Goal: Transaction & Acquisition: Purchase product/service

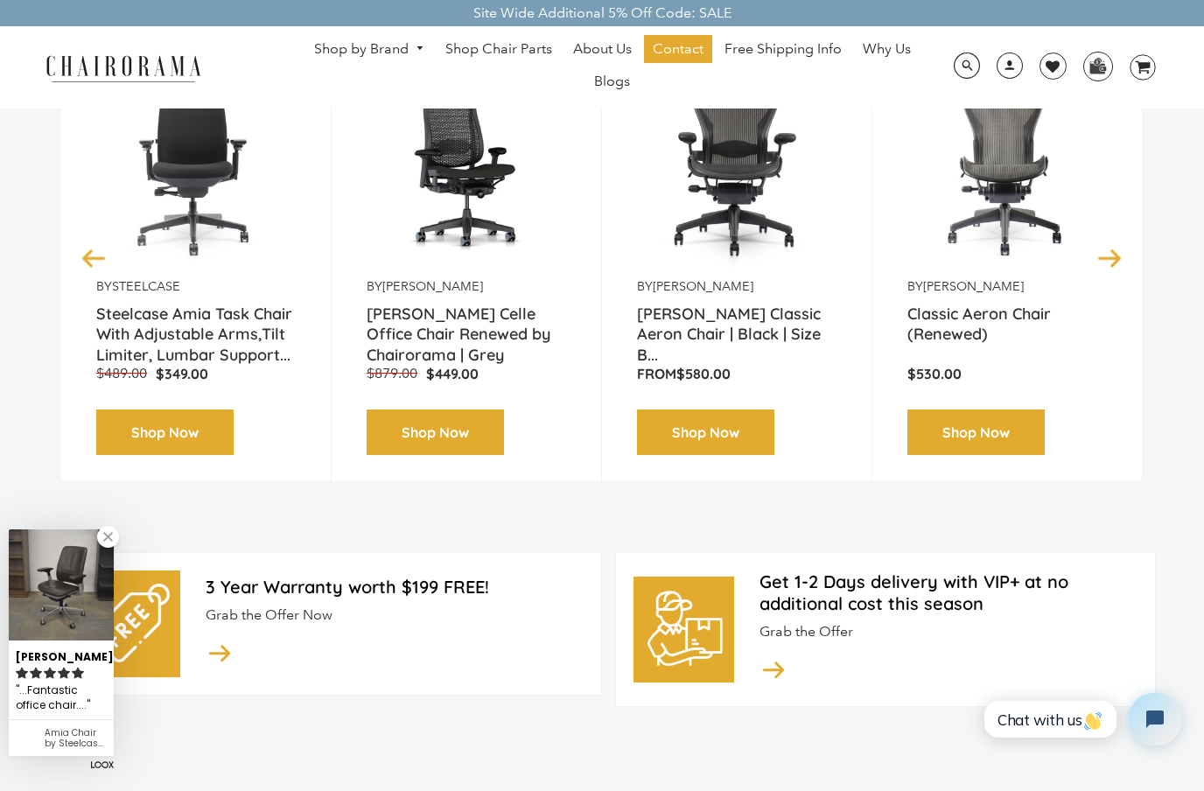
scroll to position [325, 0]
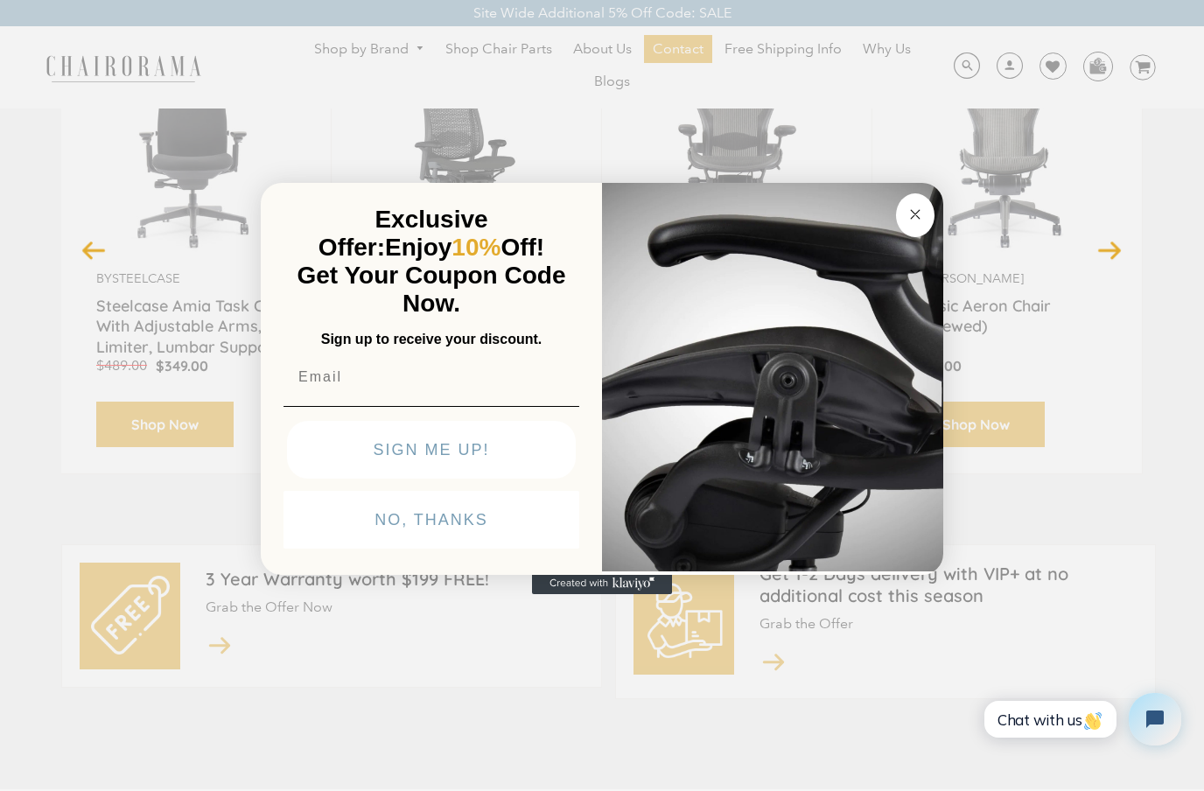
click at [346, 549] on button "NO, THANKS" at bounding box center [431, 520] width 296 height 58
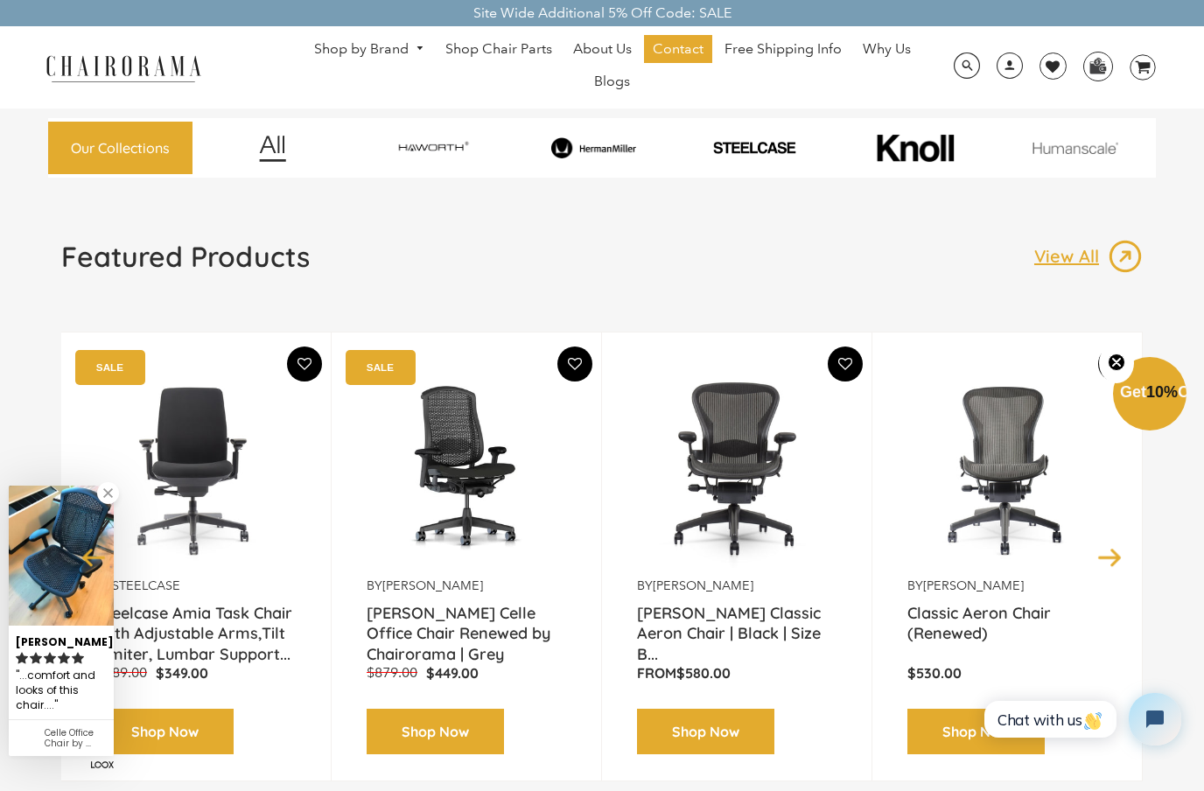
scroll to position [0, 0]
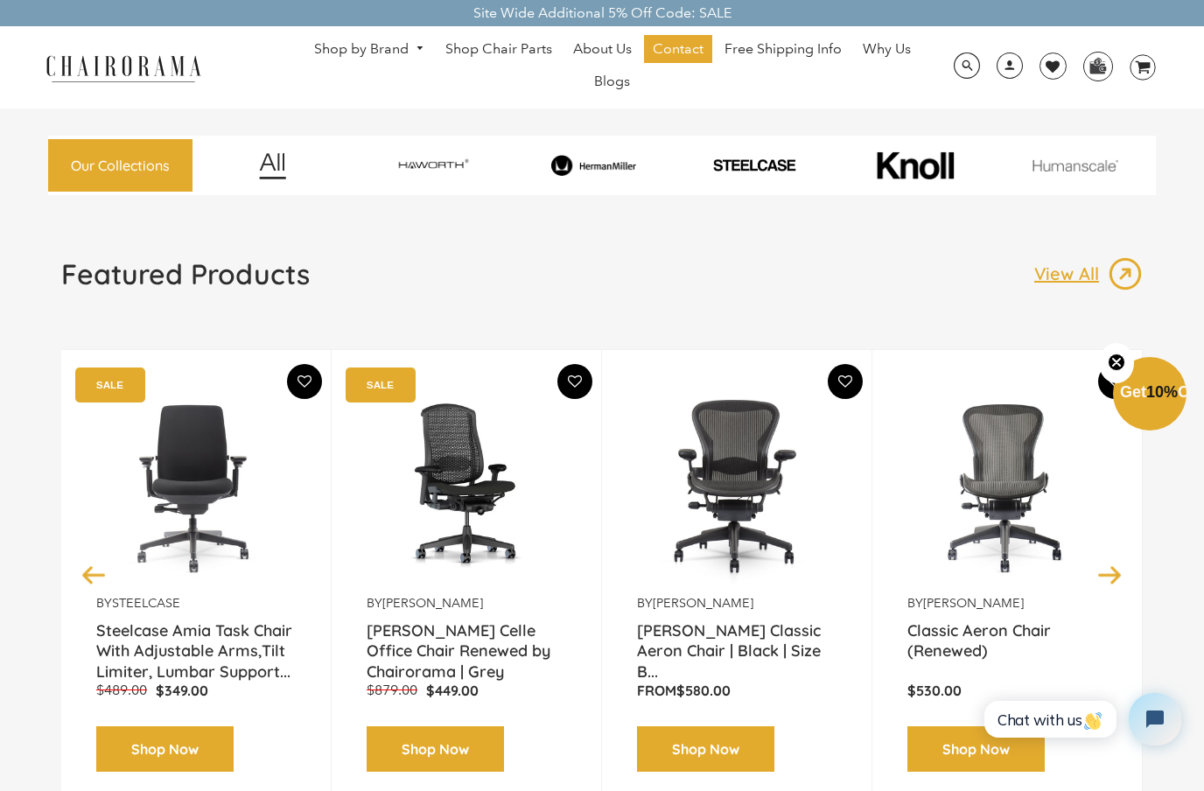
click at [748, 158] on img at bounding box center [753, 165] width 155 height 16
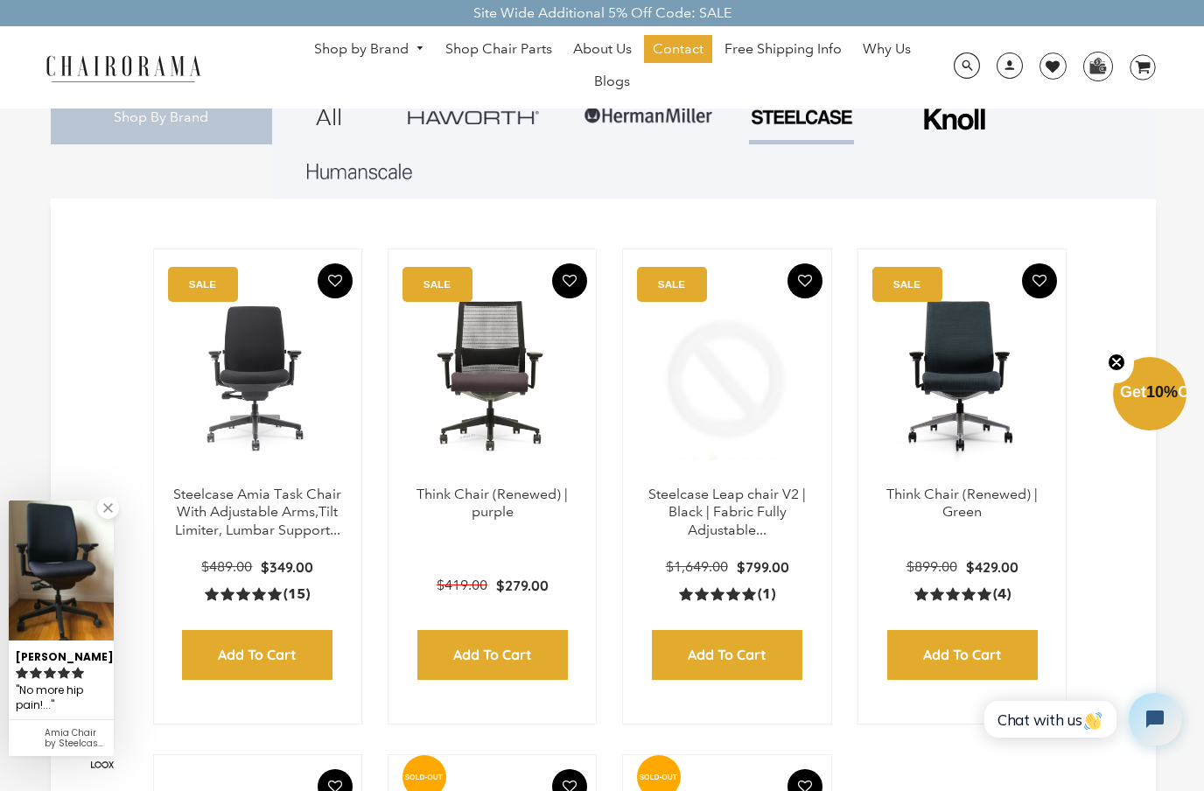
scroll to position [350, 0]
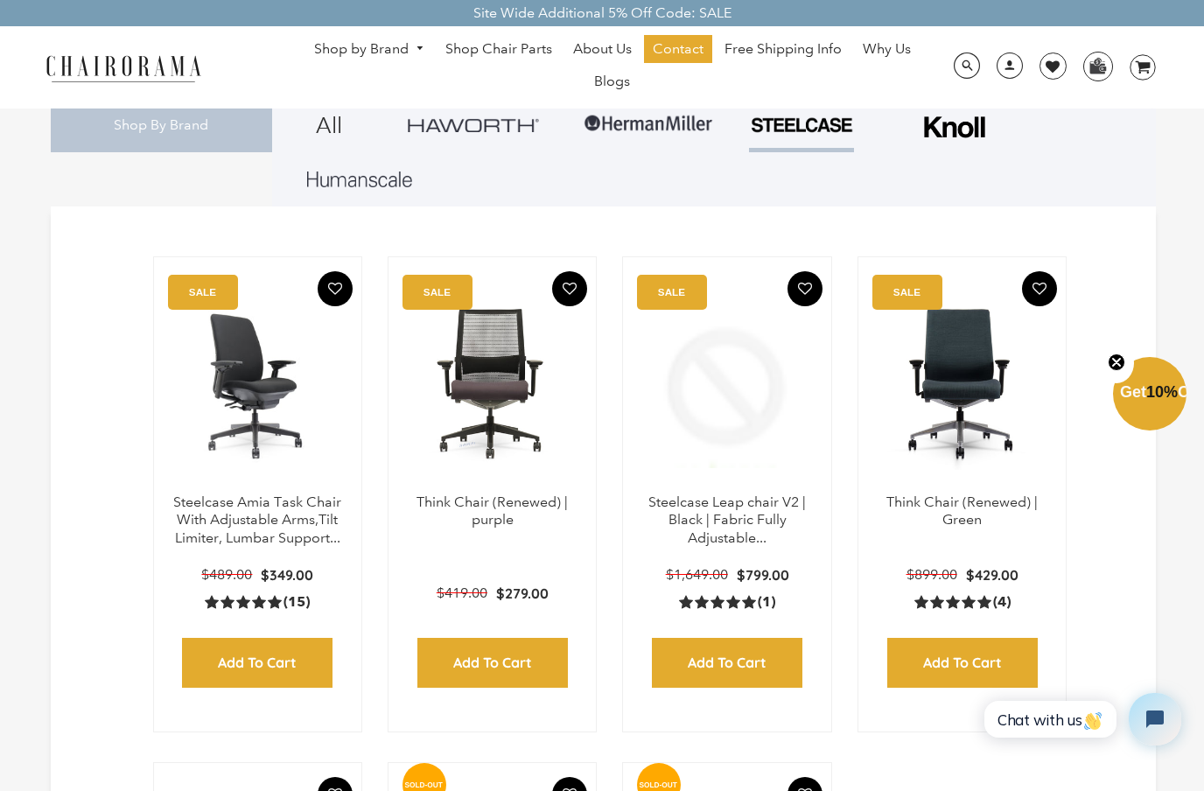
click at [242, 403] on img at bounding box center [257, 384] width 172 height 219
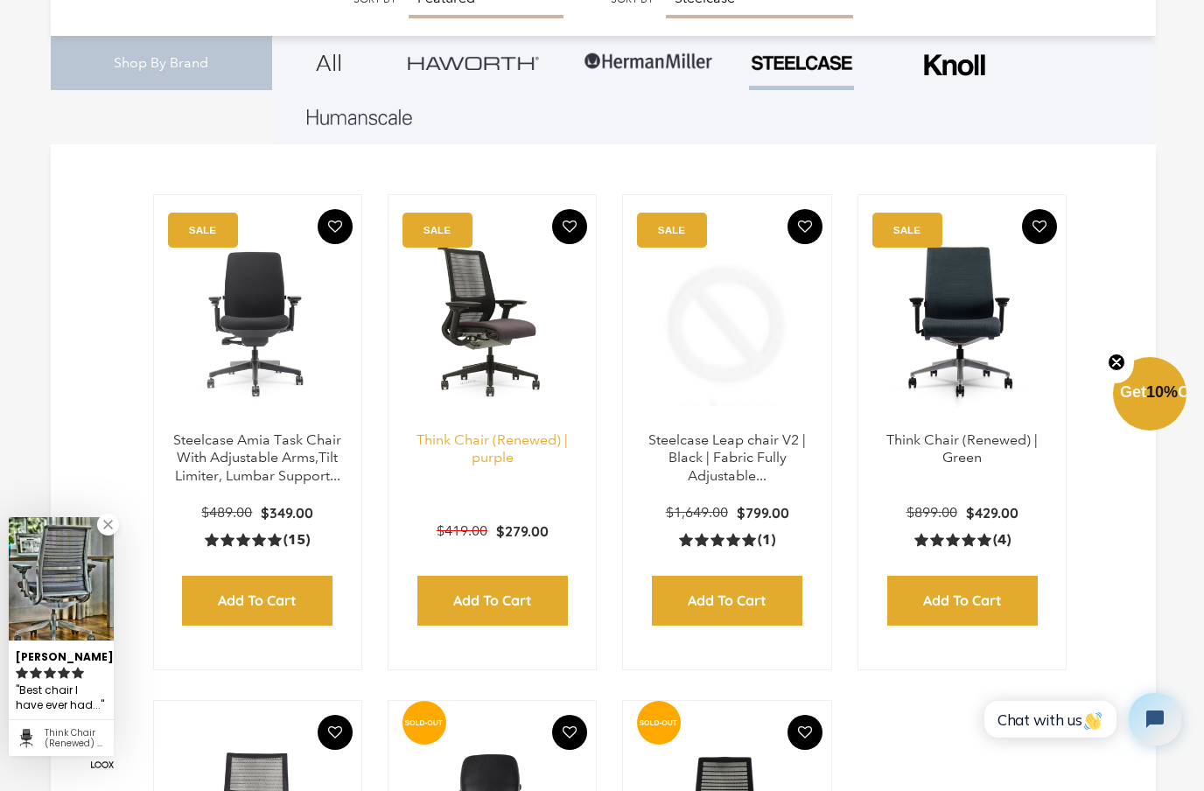
click at [514, 457] on link "Think Chair (Renewed) | purple" at bounding box center [491, 448] width 151 height 35
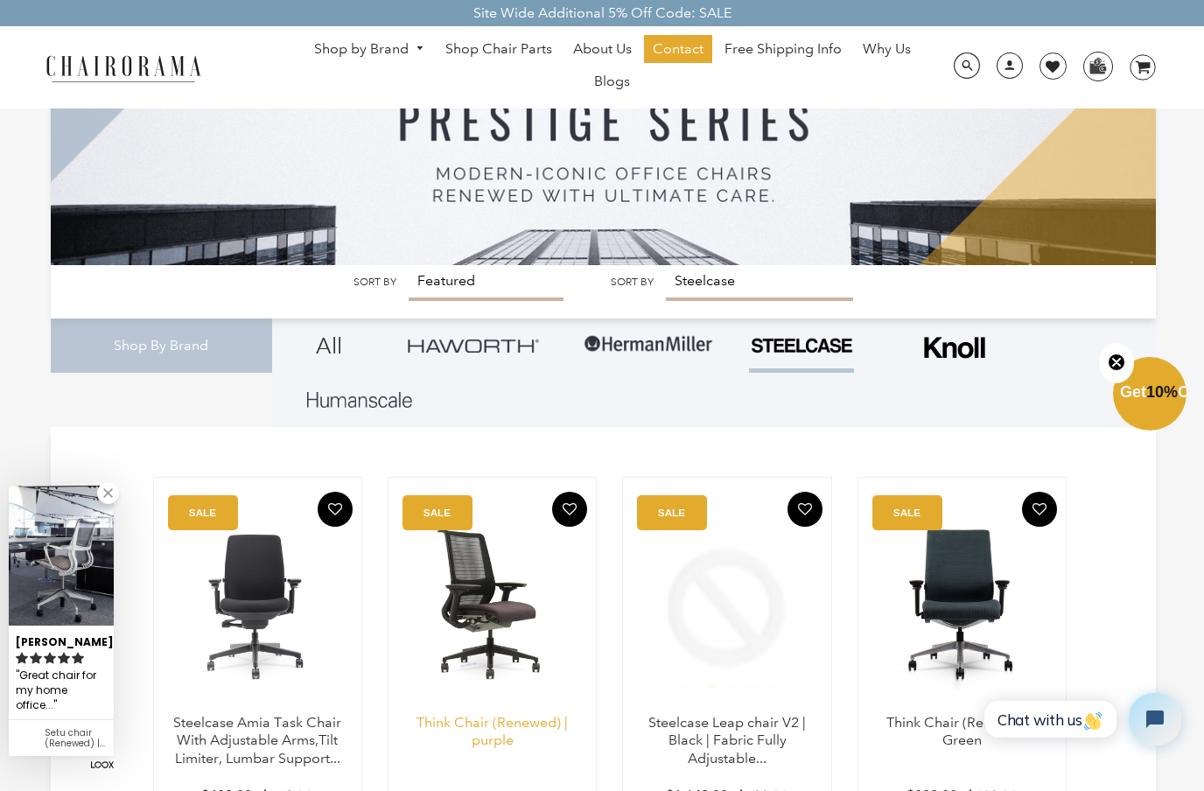
scroll to position [0, 0]
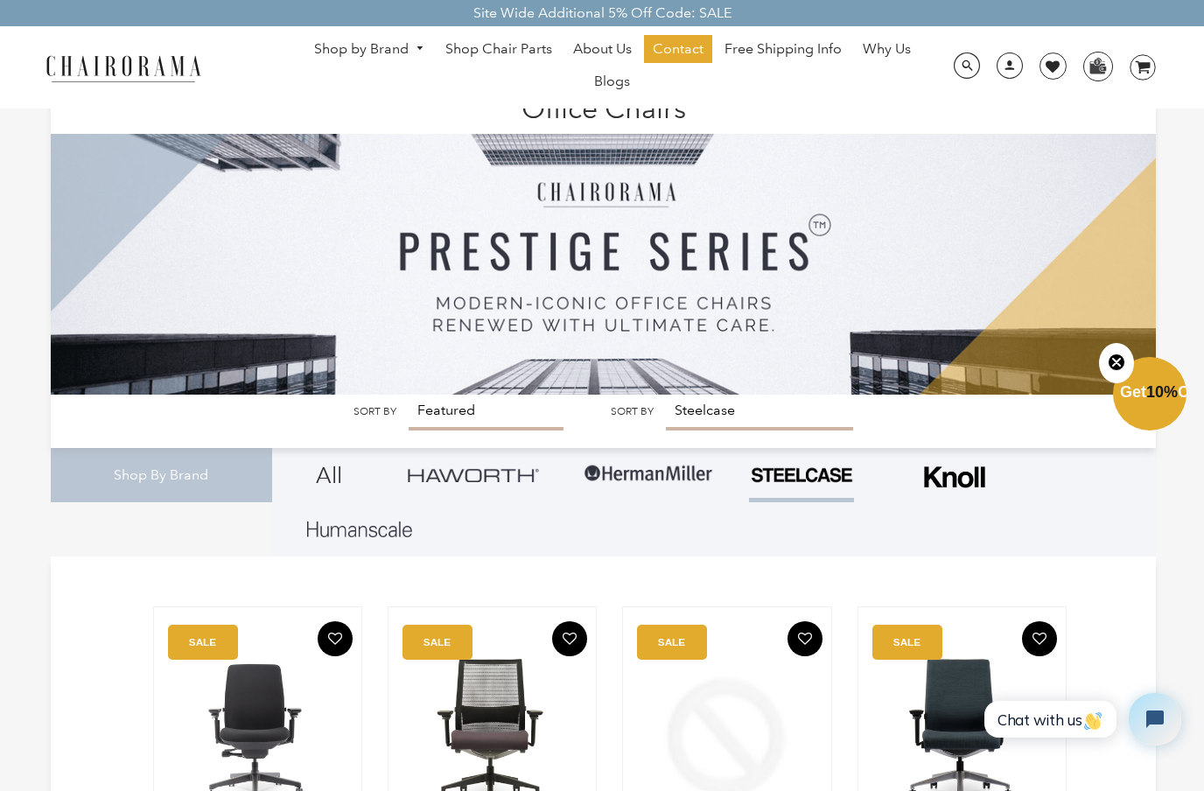
click at [104, 76] on img at bounding box center [123, 67] width 175 height 31
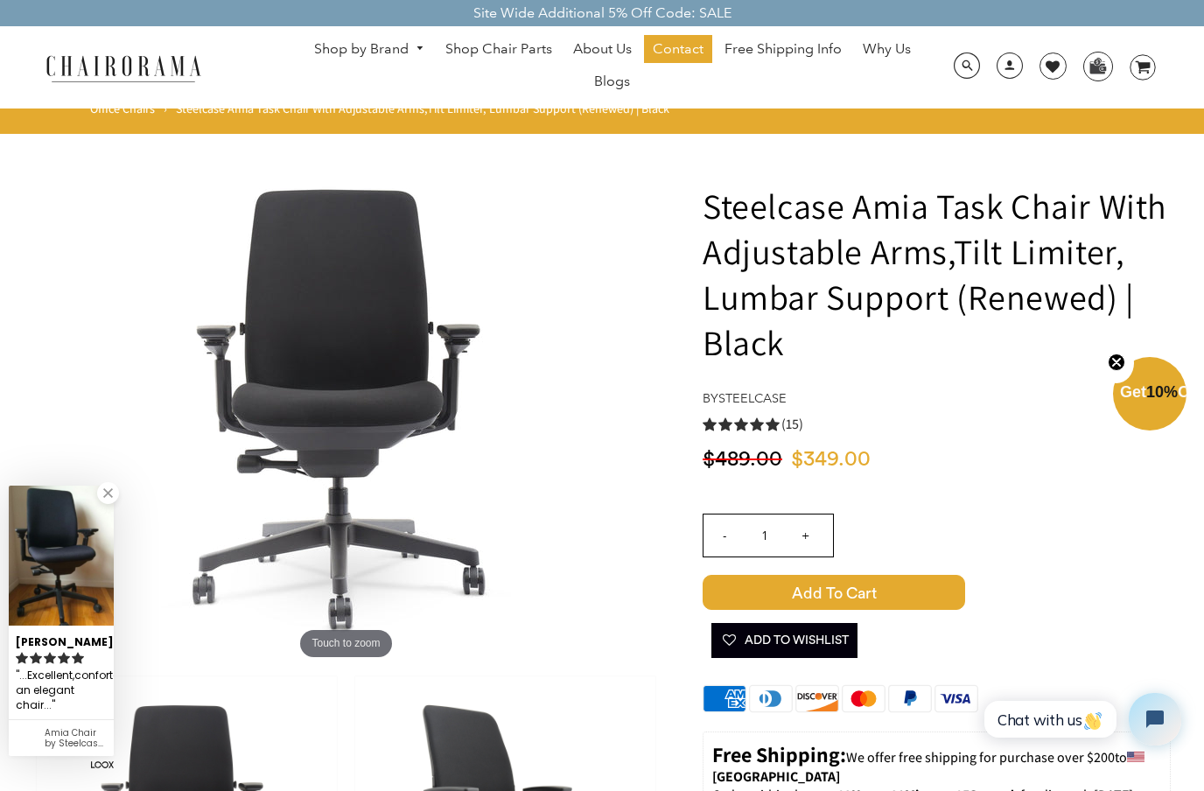
click at [52, 549] on img at bounding box center [61, 556] width 105 height 140
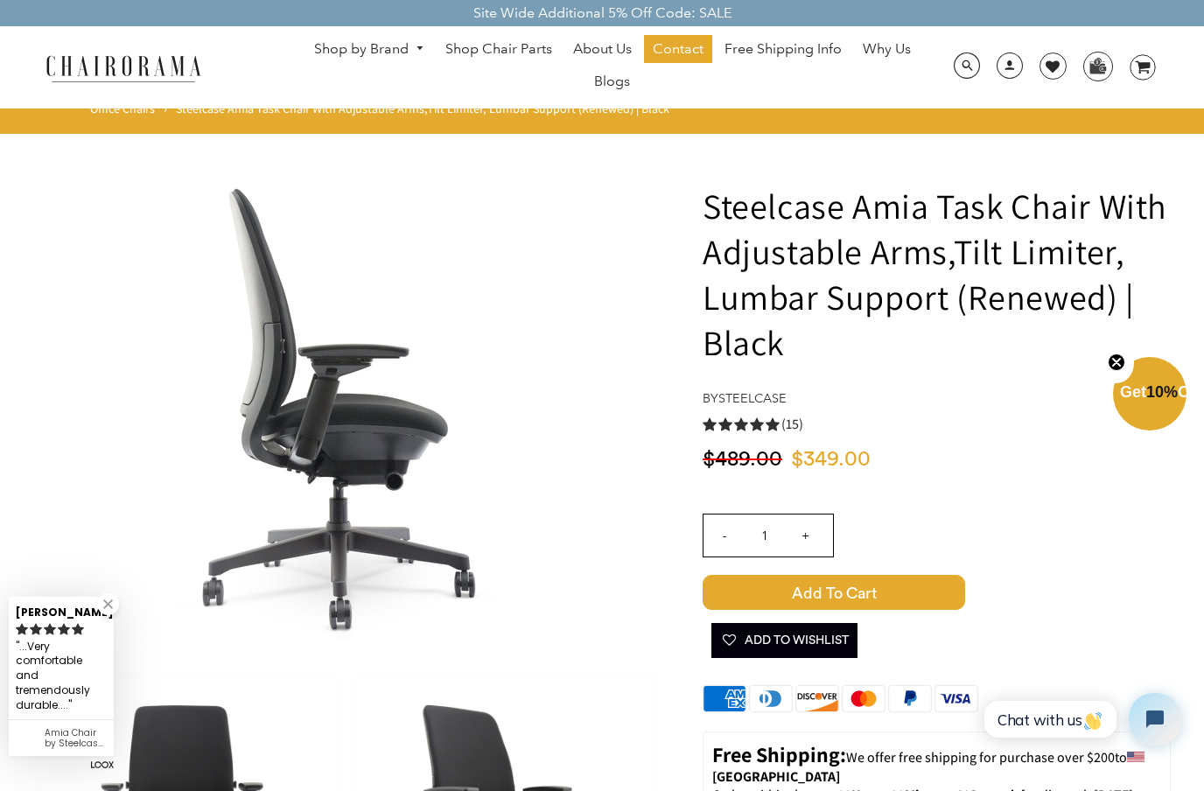
click at [1140, 388] on span "Get 10% Off" at bounding box center [1160, 391] width 80 height 17
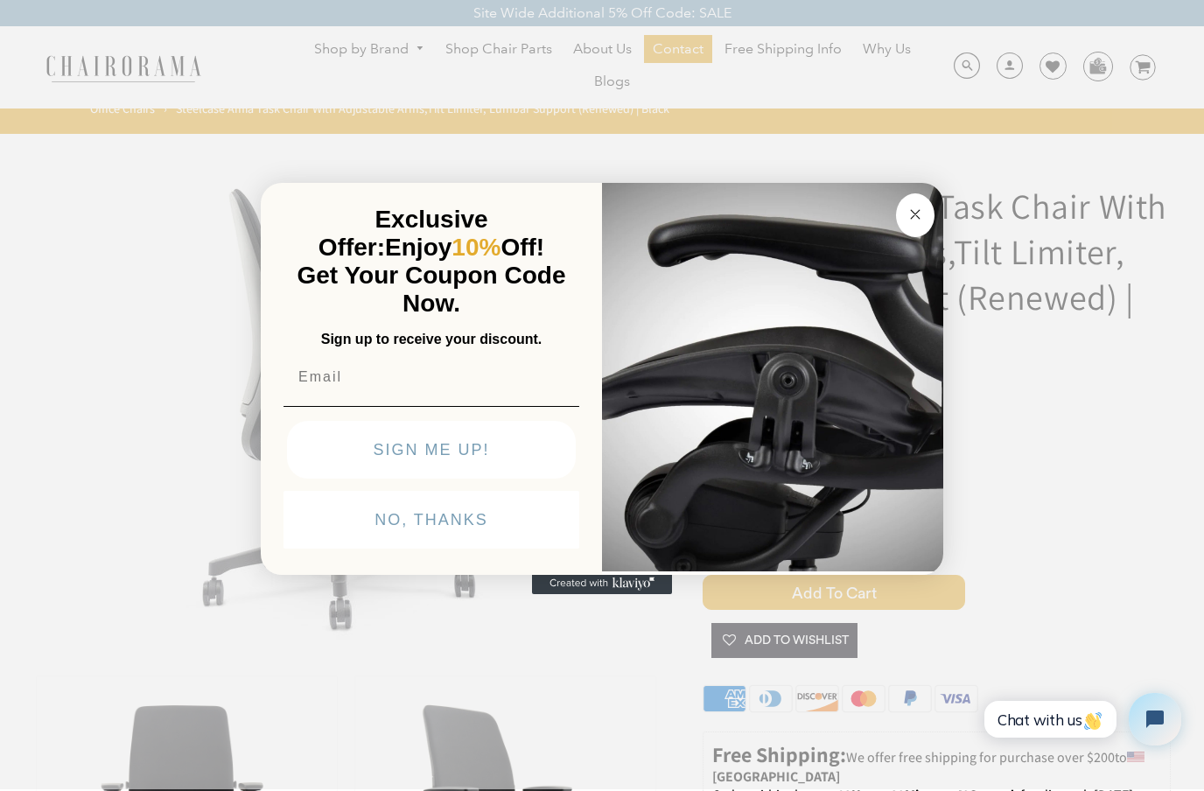
click at [346, 533] on button "NO, THANKS" at bounding box center [431, 520] width 296 height 58
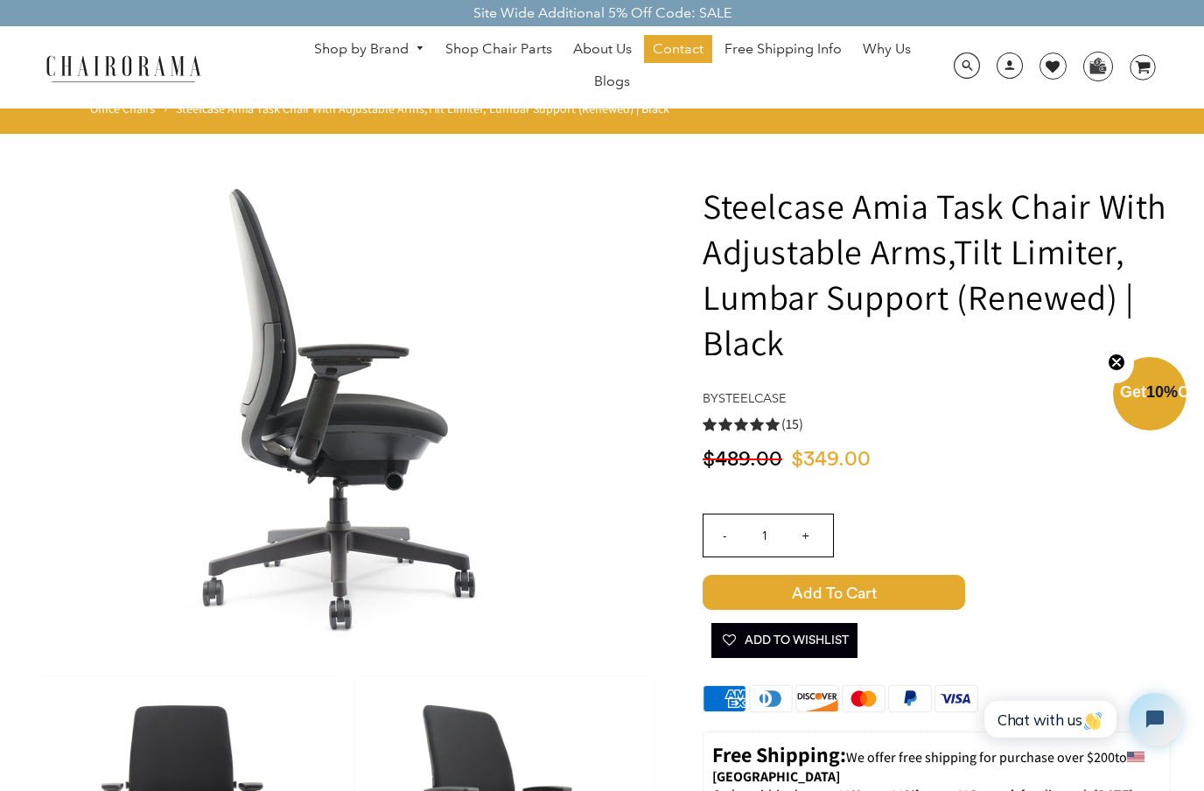
click at [905, 577] on span "Add to Cart" at bounding box center [833, 592] width 262 height 35
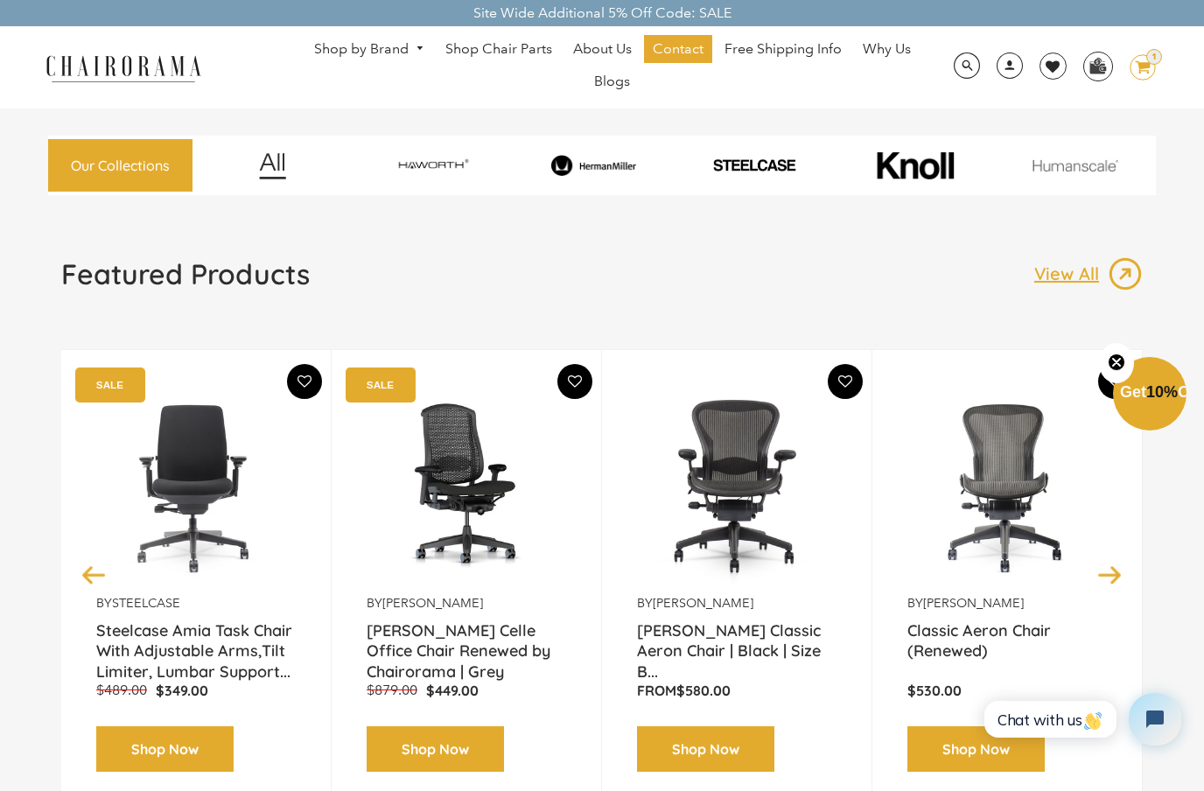
click at [611, 160] on img at bounding box center [593, 166] width 155 height 22
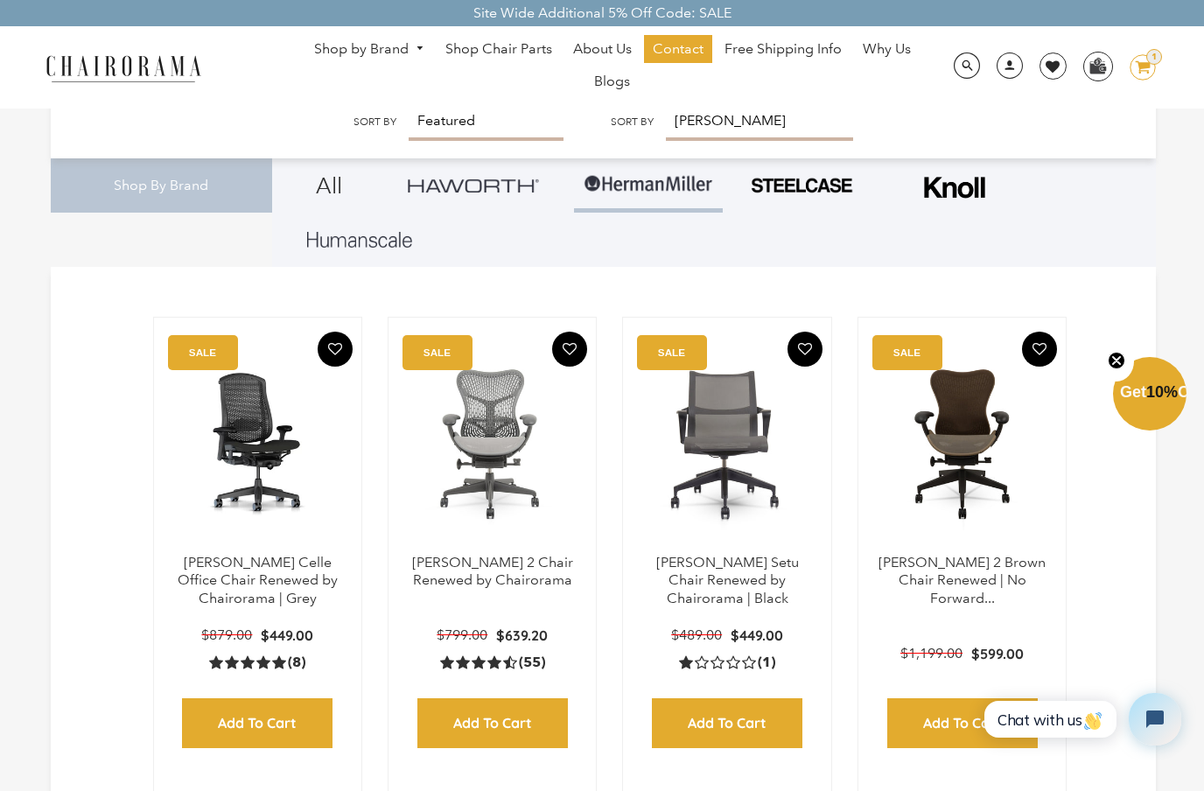
scroll to position [312, 0]
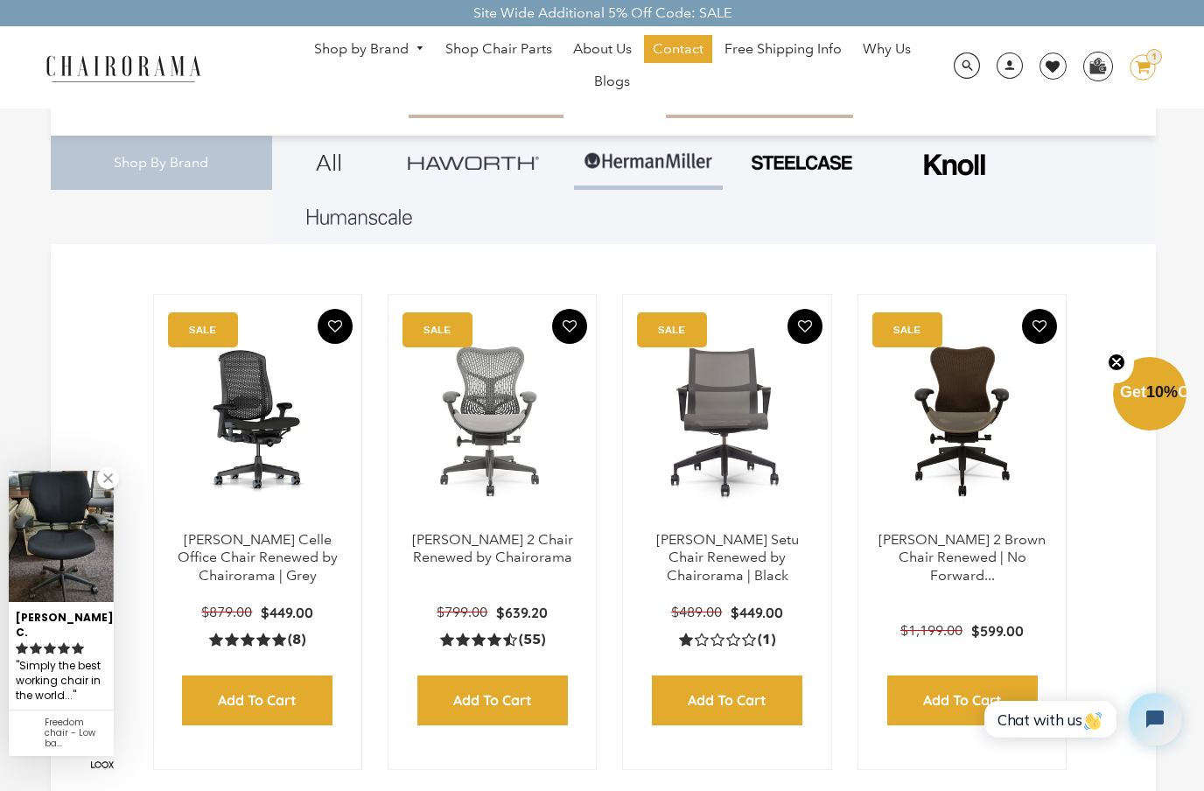
click at [108, 489] on link at bounding box center [108, 478] width 22 height 22
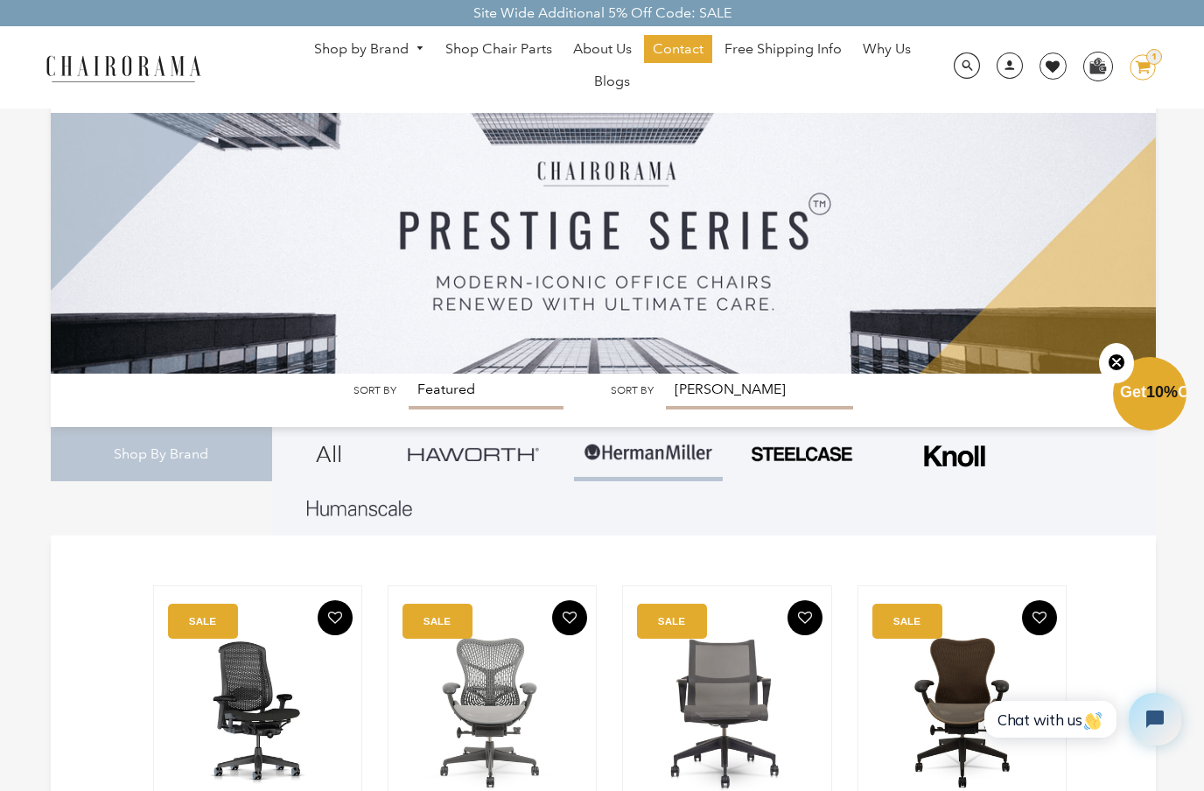
scroll to position [0, 0]
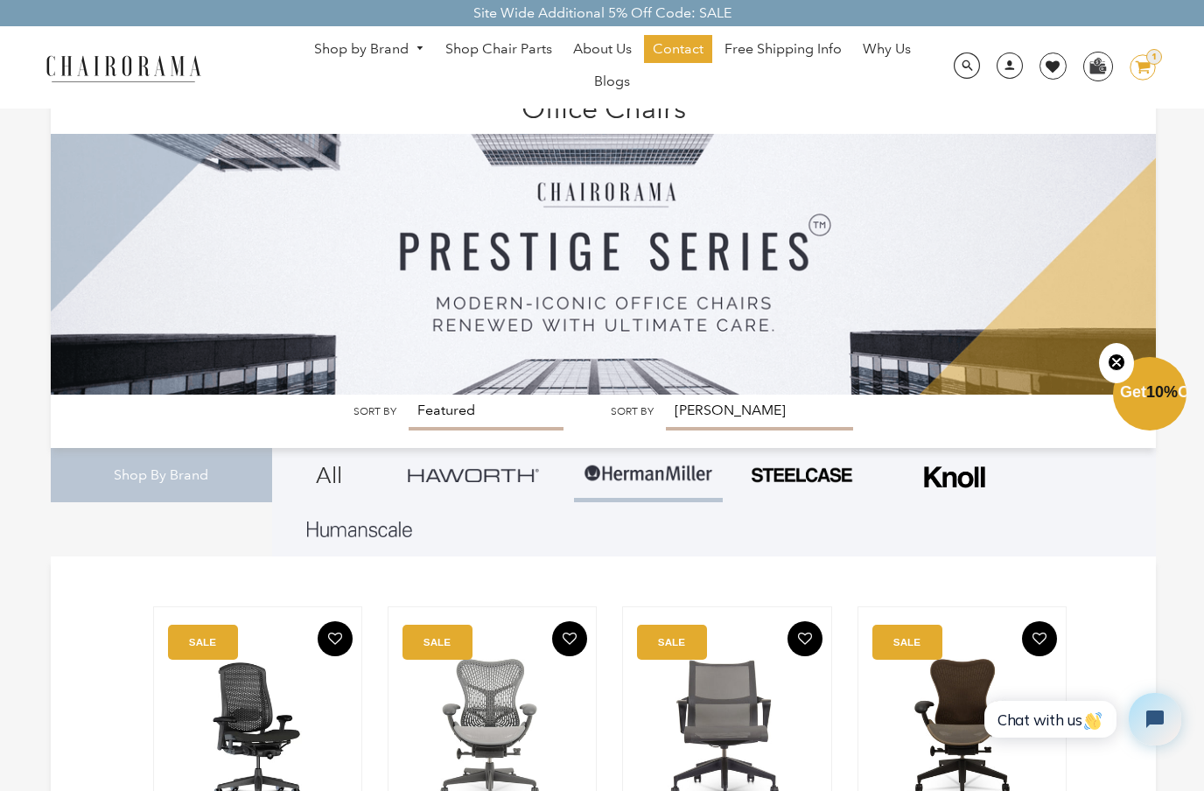
click at [124, 58] on img at bounding box center [123, 67] width 175 height 31
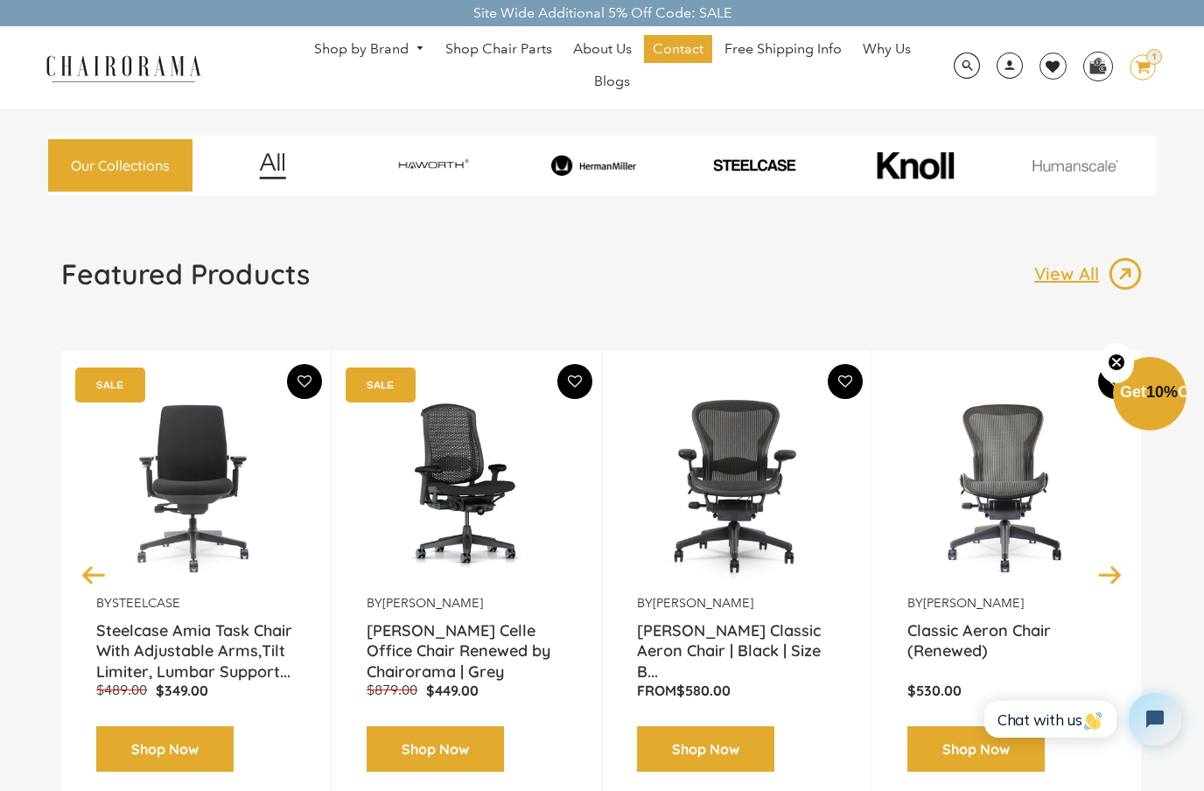
click at [121, 67] on img at bounding box center [123, 67] width 175 height 31
click at [612, 48] on span "About Us" at bounding box center [602, 49] width 59 height 18
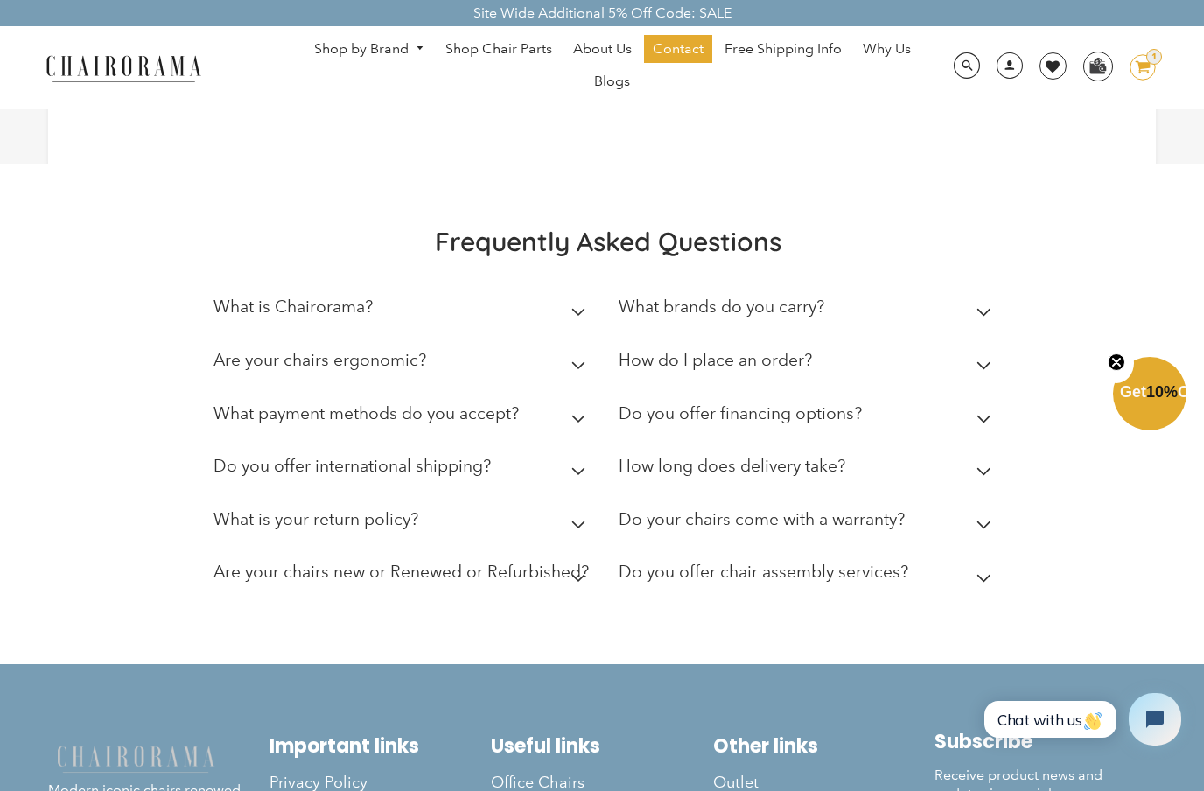
scroll to position [368, 0]
click at [240, 528] on h2 "What is your return policy?" at bounding box center [315, 518] width 205 height 20
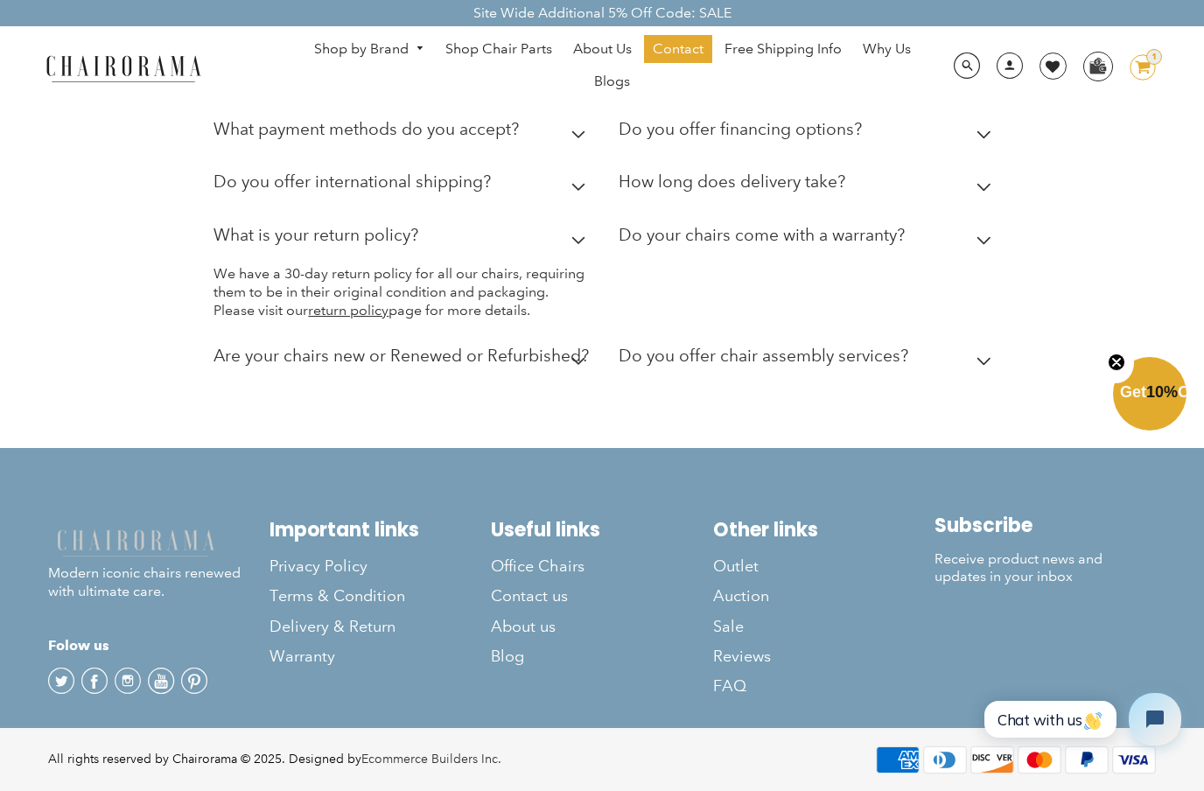
scroll to position [685, 0]
click at [746, 577] on span "Outlet" at bounding box center [735, 566] width 45 height 20
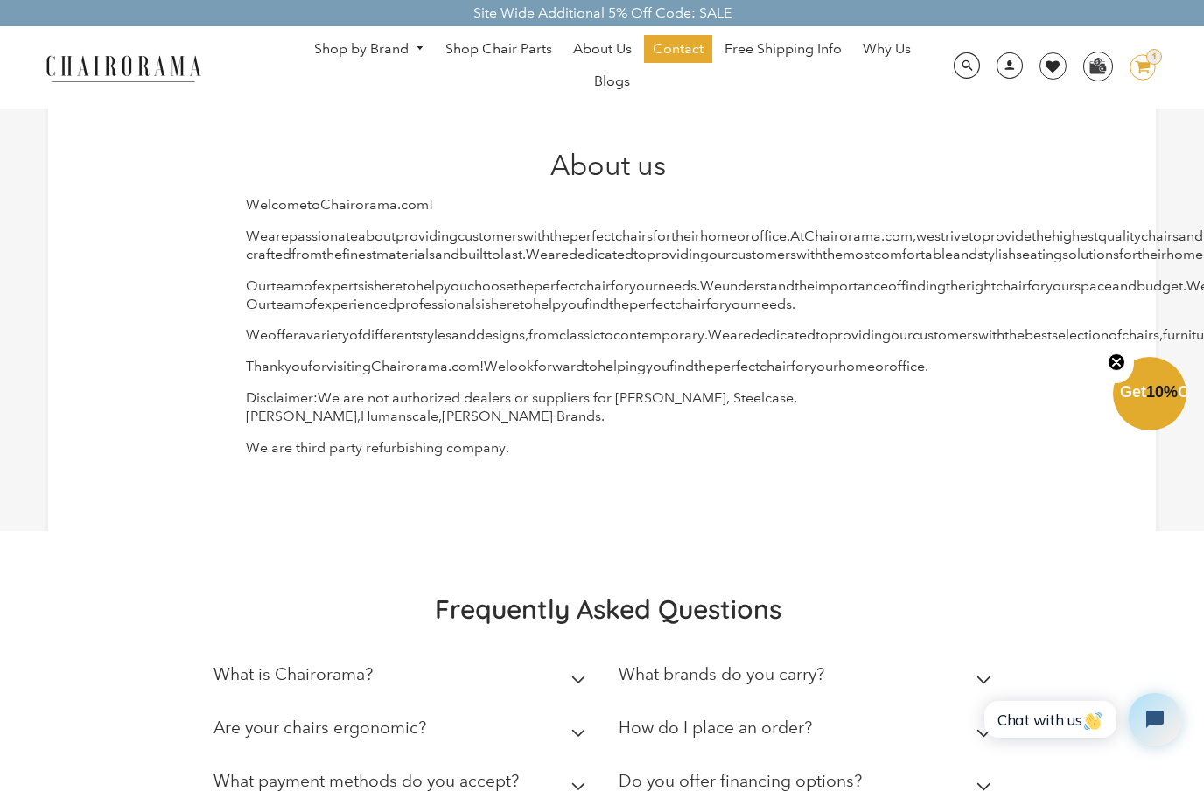
click at [350, 58] on link "Shop by Brand" at bounding box center [369, 49] width 128 height 27
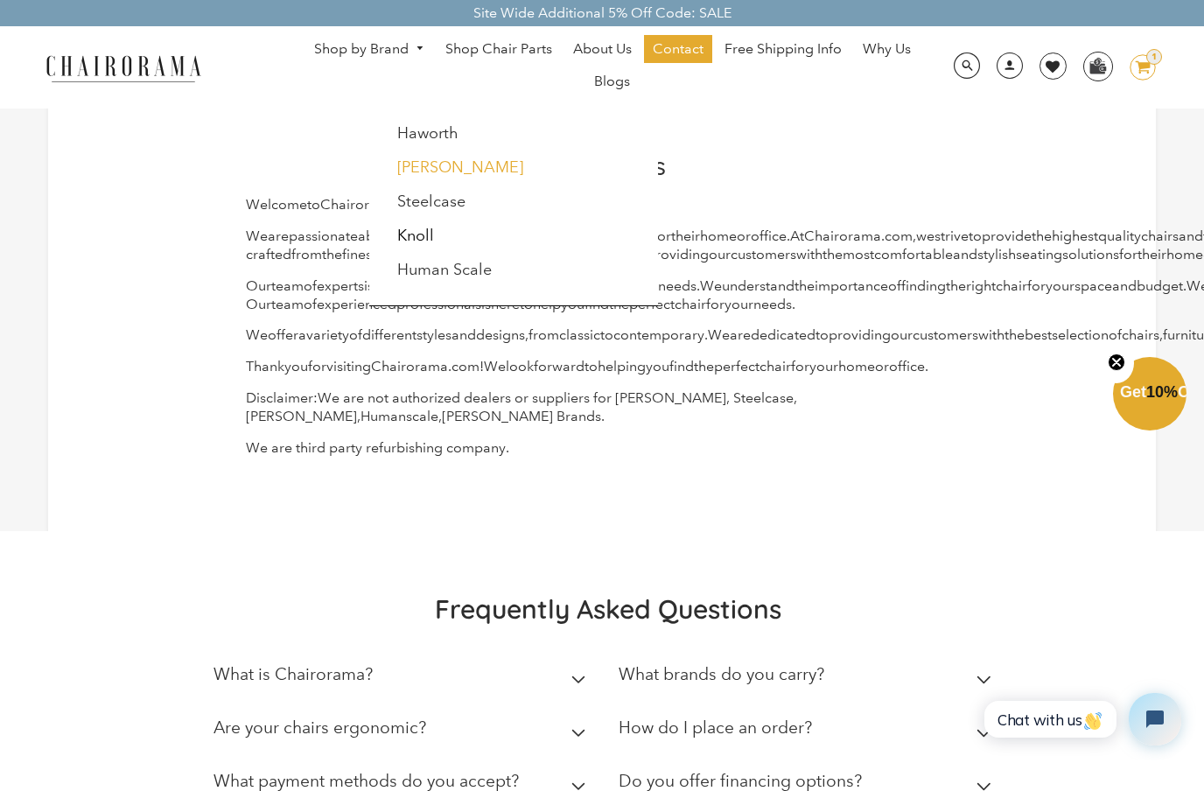
click at [437, 159] on link "[PERSON_NAME]" at bounding box center [460, 166] width 126 height 19
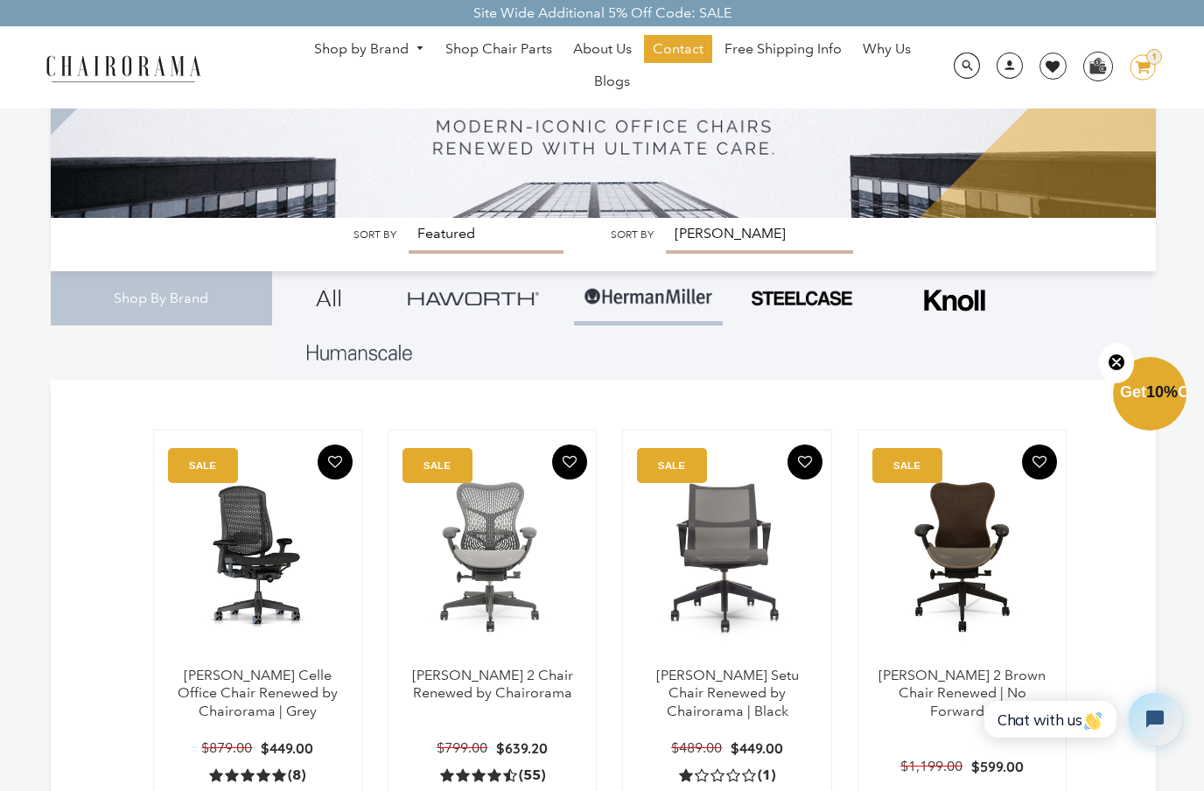
scroll to position [162, 0]
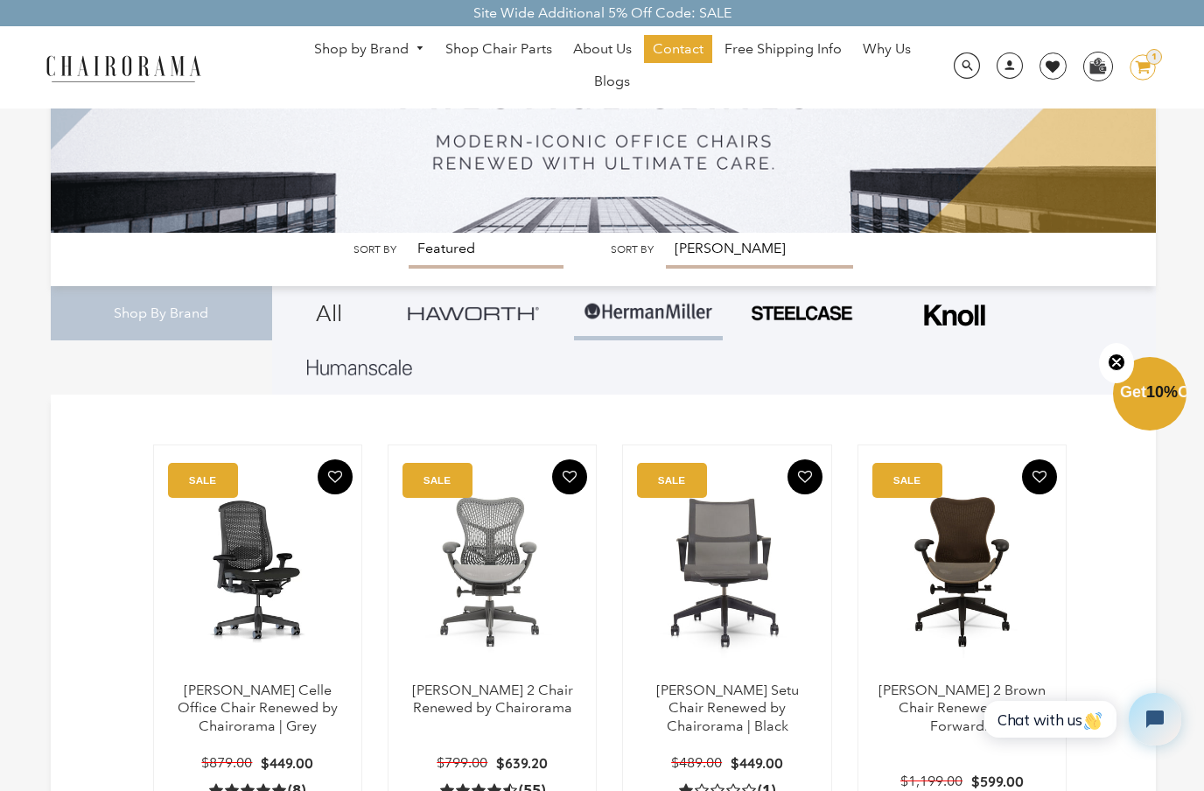
click at [353, 48] on link "Shop by Brand" at bounding box center [369, 49] width 128 height 27
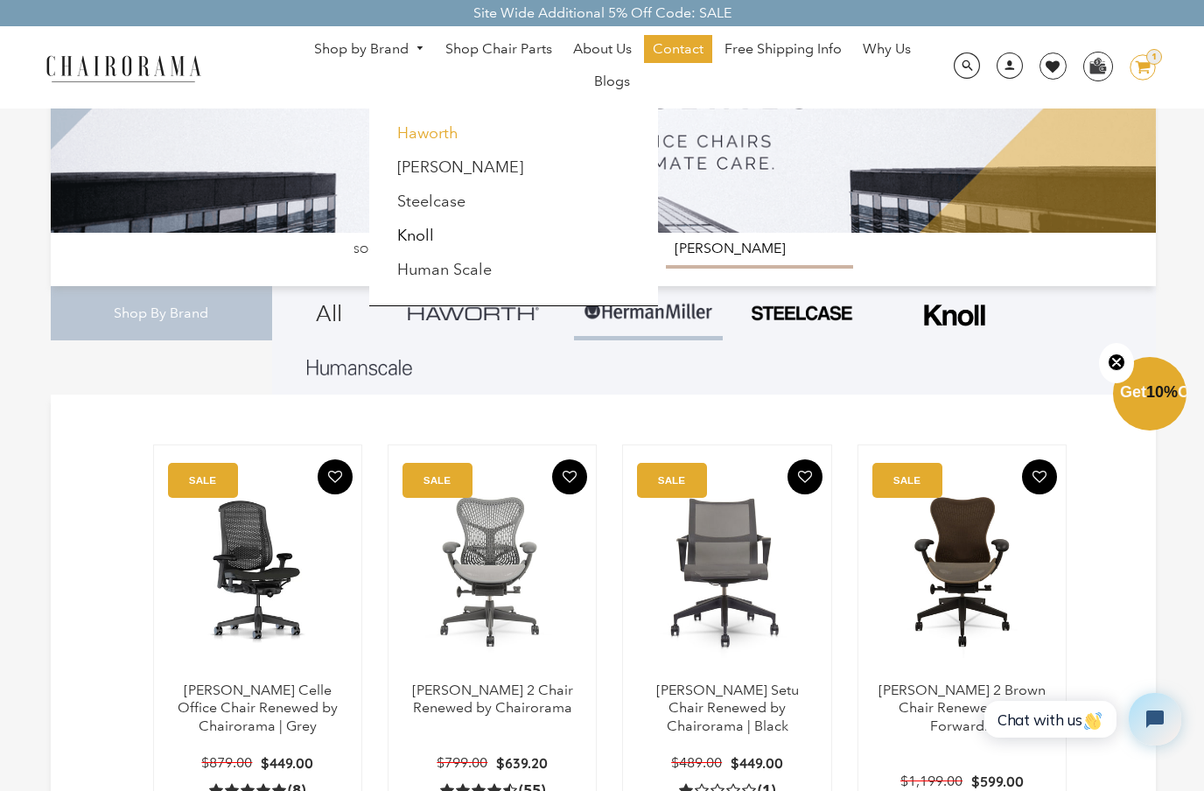
click at [418, 124] on link "Haworth" at bounding box center [427, 132] width 61 height 19
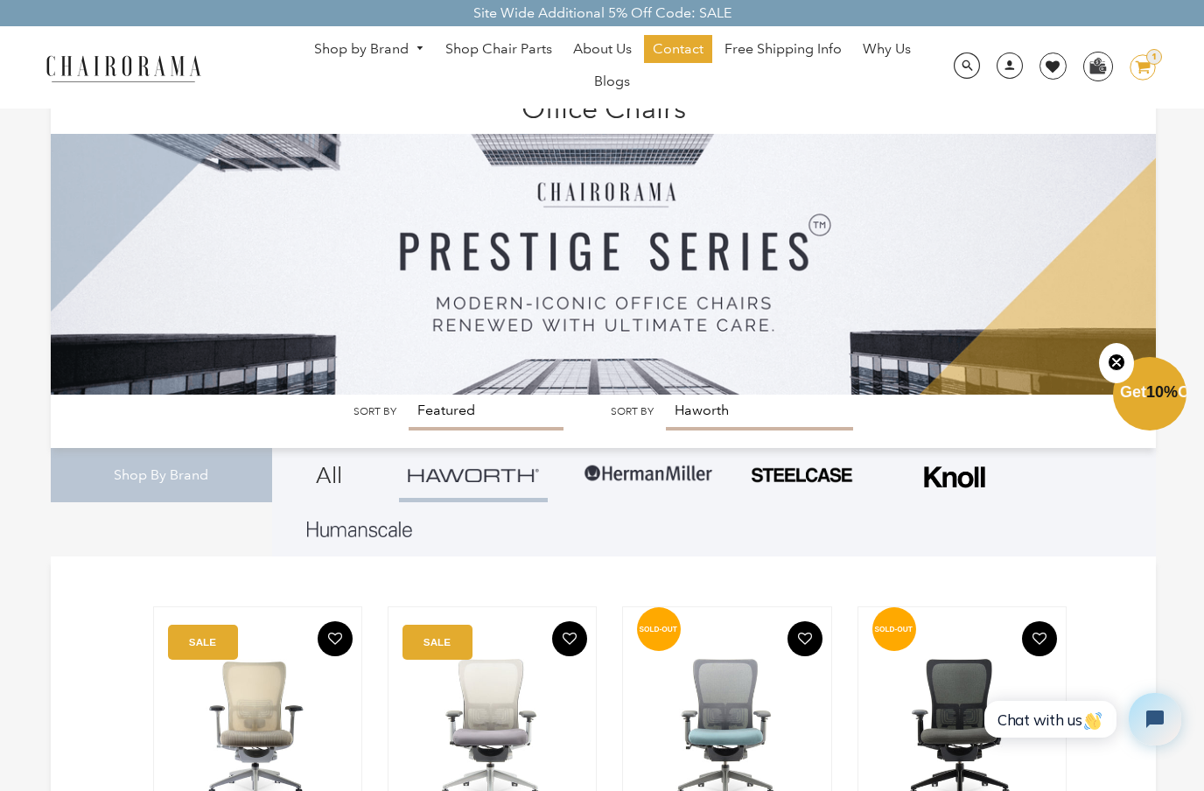
click at [169, 70] on img at bounding box center [123, 67] width 175 height 31
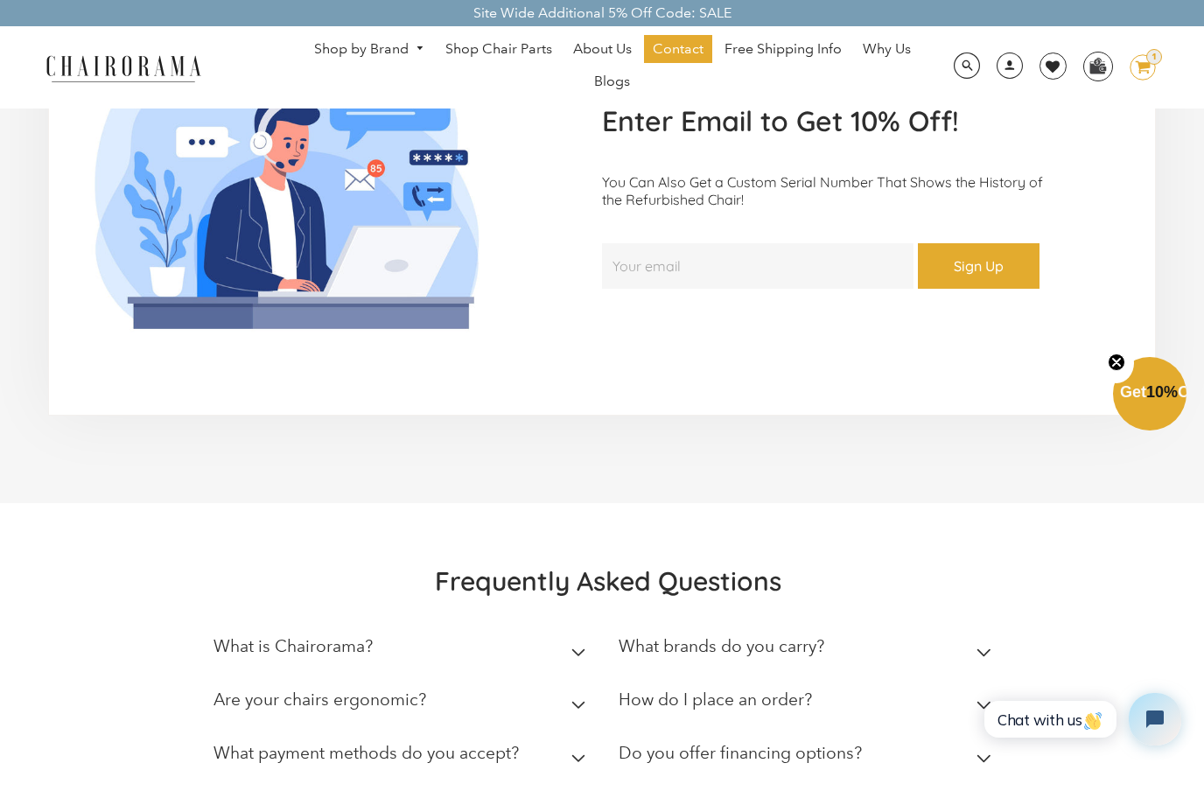
scroll to position [4252, 0]
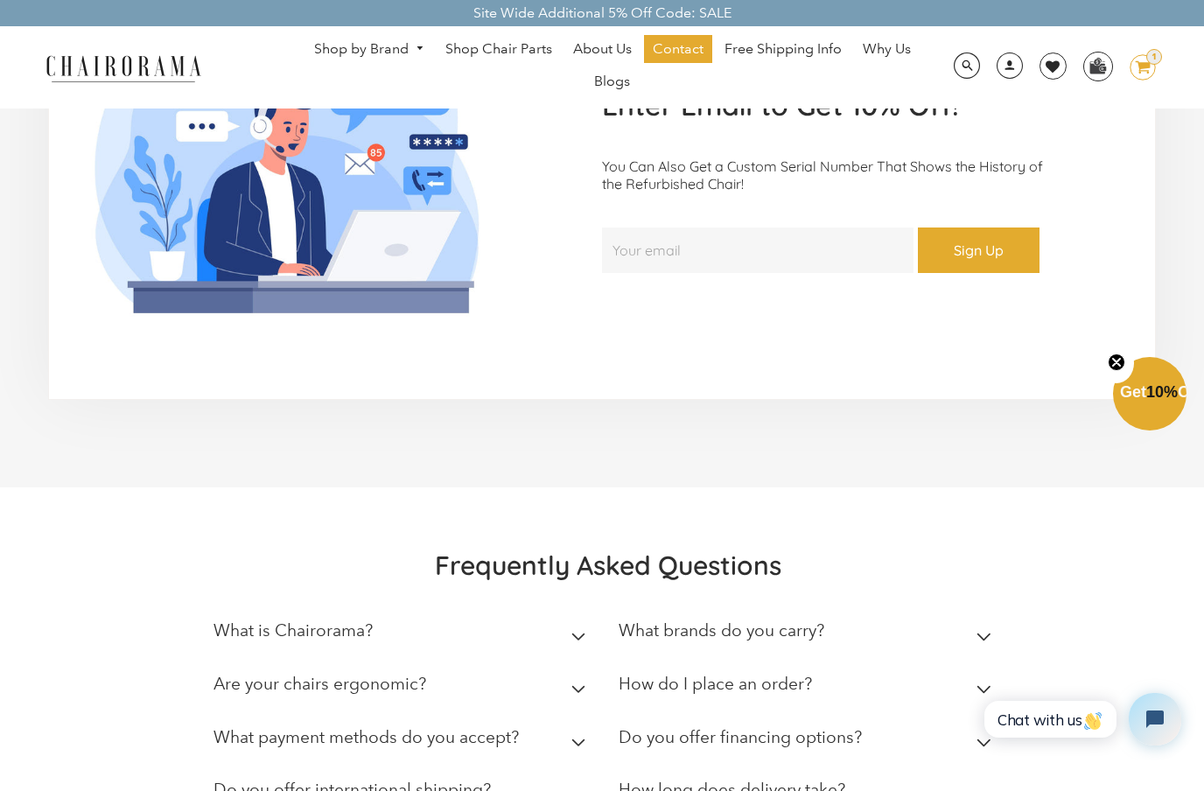
click at [248, 620] on h2 "What is Chairorama?" at bounding box center [292, 630] width 159 height 20
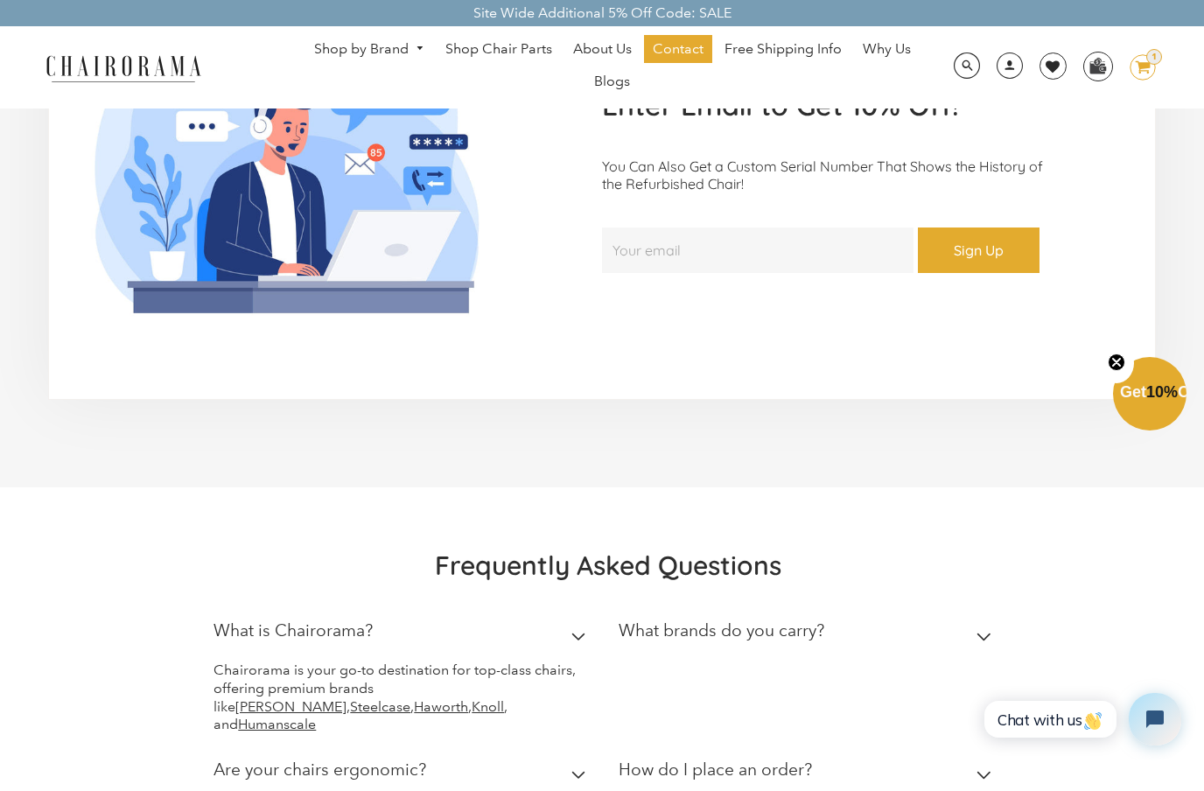
click at [243, 759] on h2 "Are your chairs ergonomic?" at bounding box center [319, 769] width 213 height 20
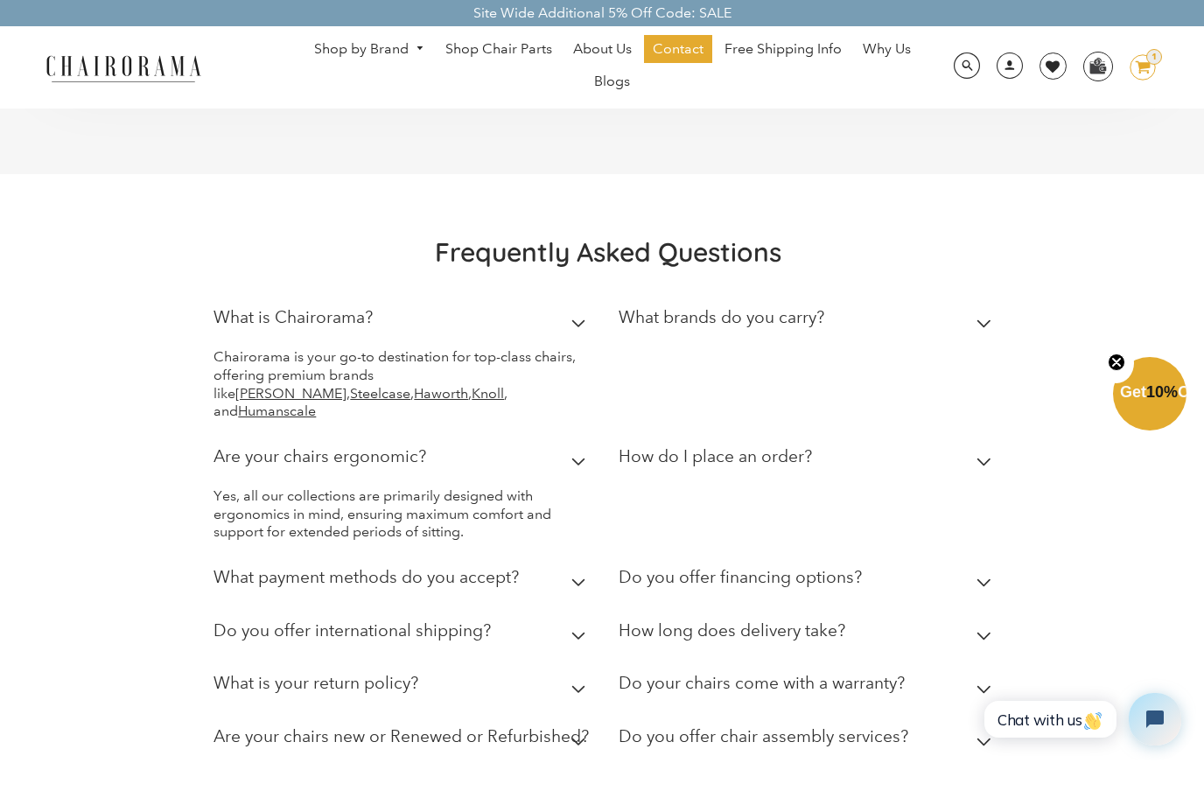
scroll to position [4566, 0]
click at [242, 725] on h2 "Are your chairs new or Renewed or Refurbished?" at bounding box center [400, 735] width 375 height 20
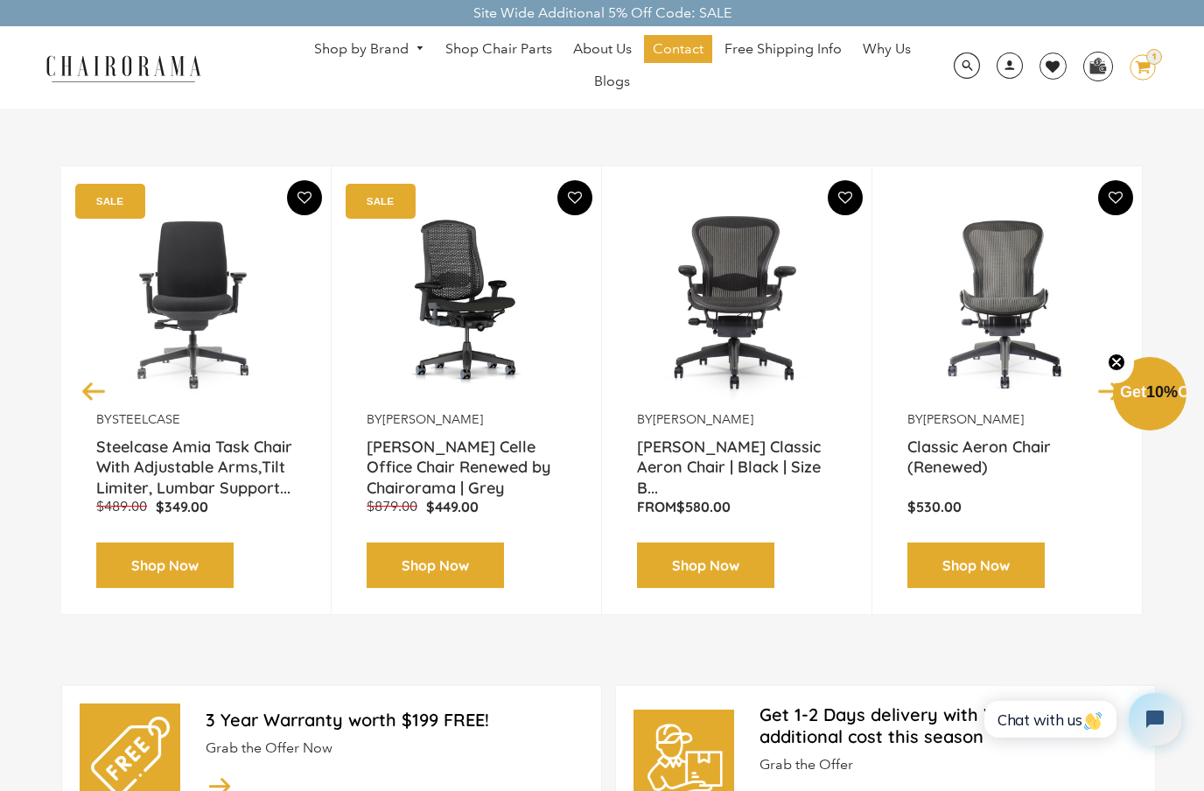
scroll to position [0, 0]
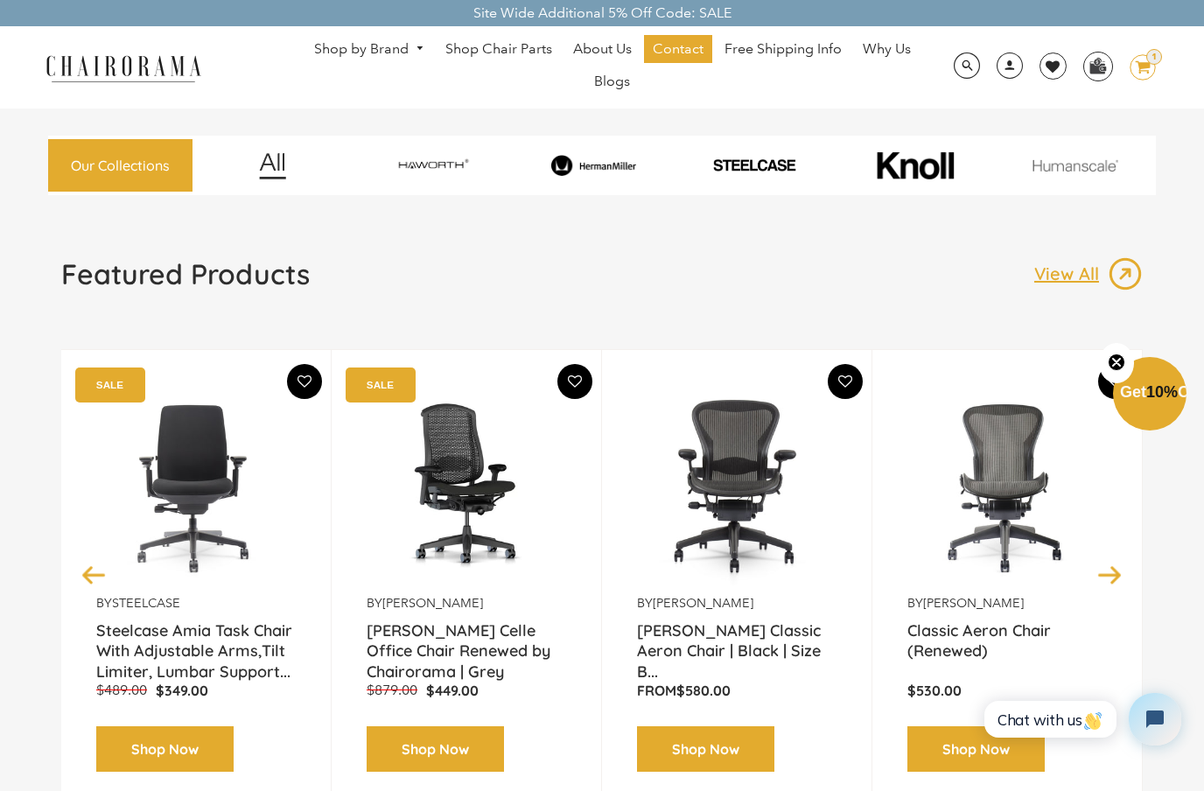
click at [603, 158] on img at bounding box center [593, 166] width 155 height 22
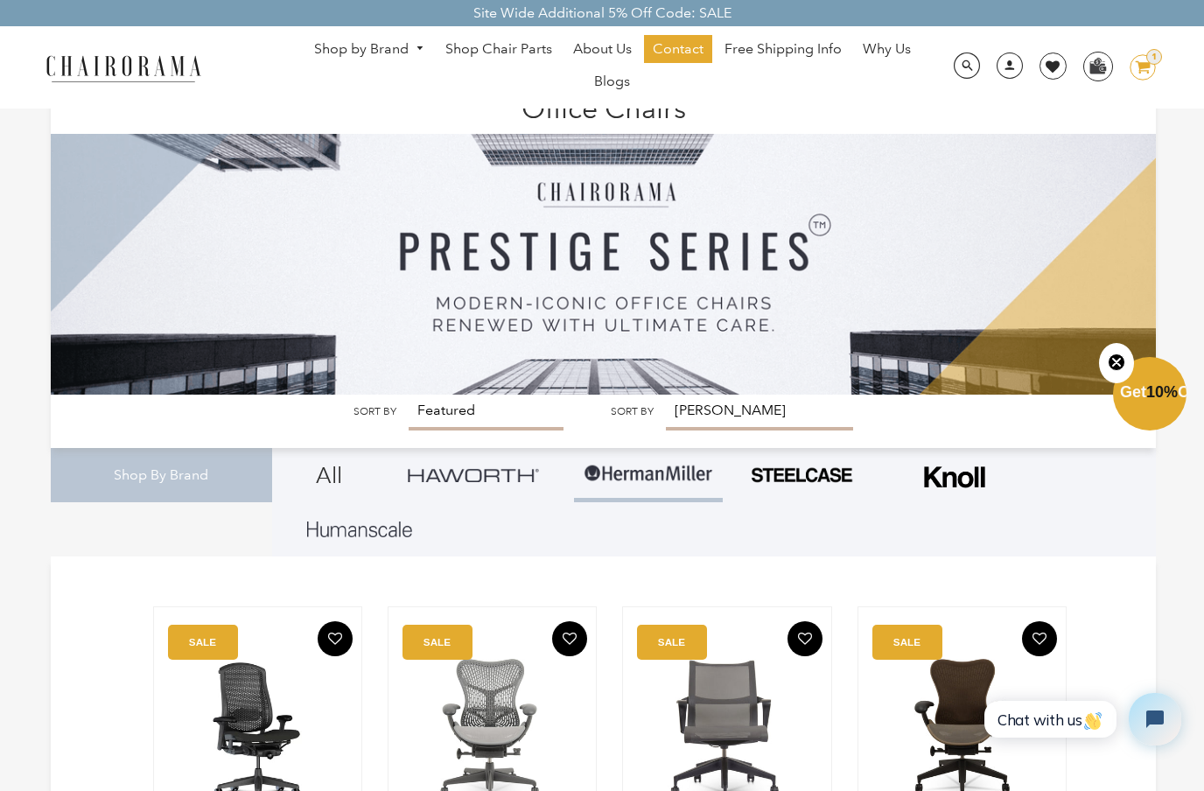
click at [618, 416] on label "Sort by" at bounding box center [632, 411] width 43 height 13
click at [563, 416] on select "Featured Best Selling Alphabetically, A-Z Alphabetically, Z-A Price, low to hig…" at bounding box center [486, 413] width 155 height 36
click at [369, 416] on label "Sort by" at bounding box center [374, 411] width 43 height 13
click at [409, 416] on select "Featured Best Selling Alphabetically, A-Z Alphabetically, Z-A Price, low to hig…" at bounding box center [486, 413] width 155 height 36
click at [383, 414] on label "Sort by" at bounding box center [374, 411] width 43 height 13
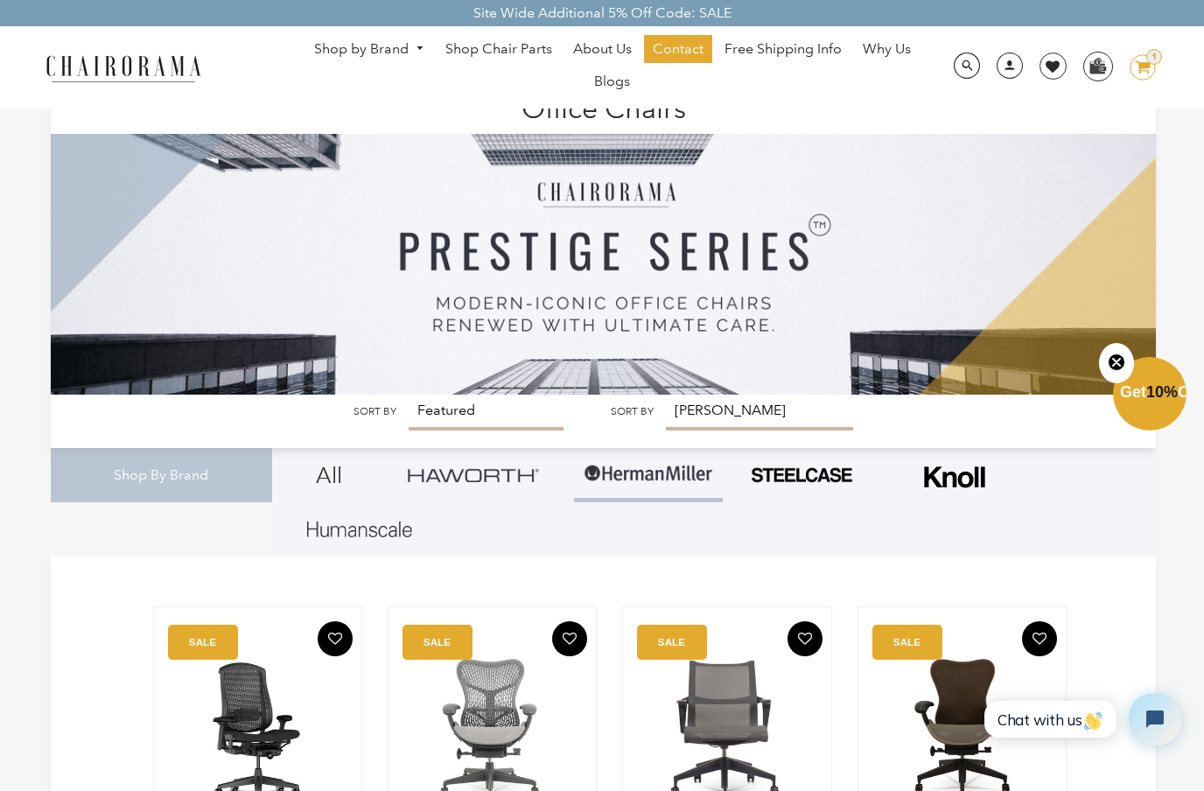
click at [409, 414] on select "Featured Best Selling Alphabetically, A-Z Alphabetically, Z-A Price, low to hig…" at bounding box center [486, 413] width 155 height 36
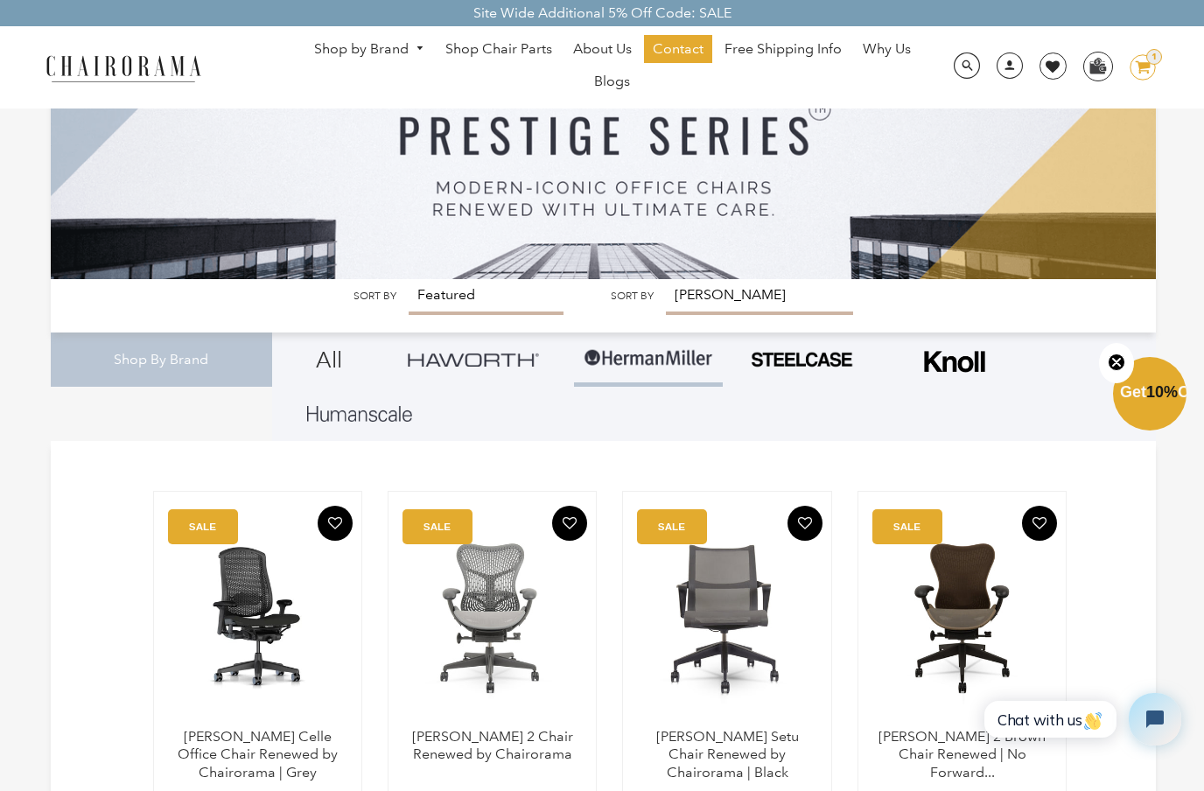
scroll to position [115, 0]
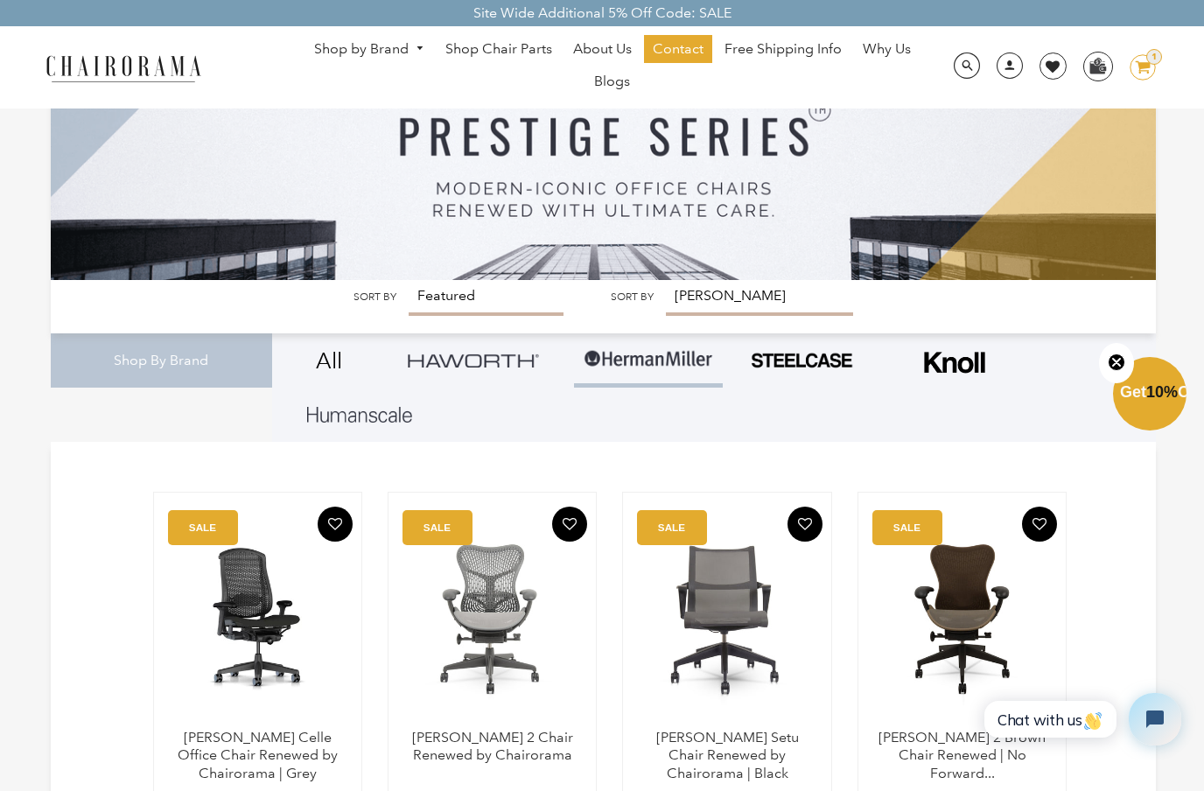
click at [328, 356] on link "All" at bounding box center [328, 360] width 87 height 54
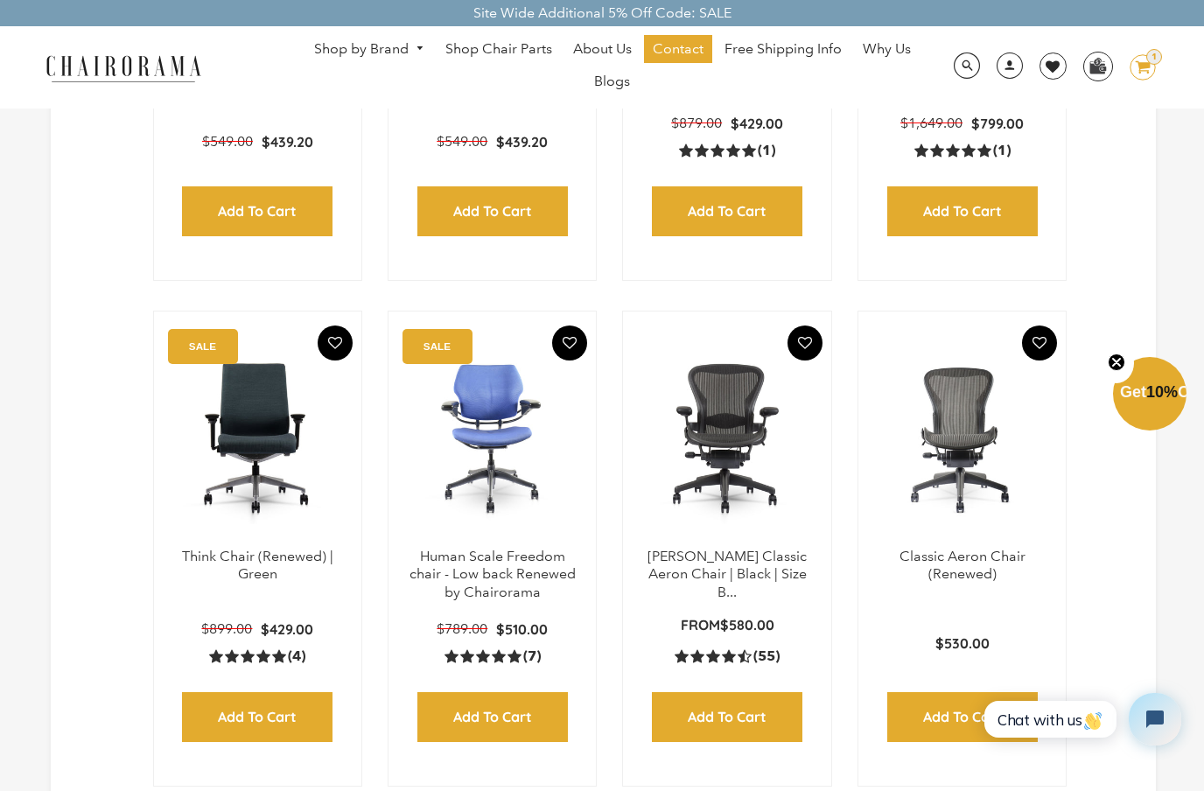
scroll to position [1814, 0]
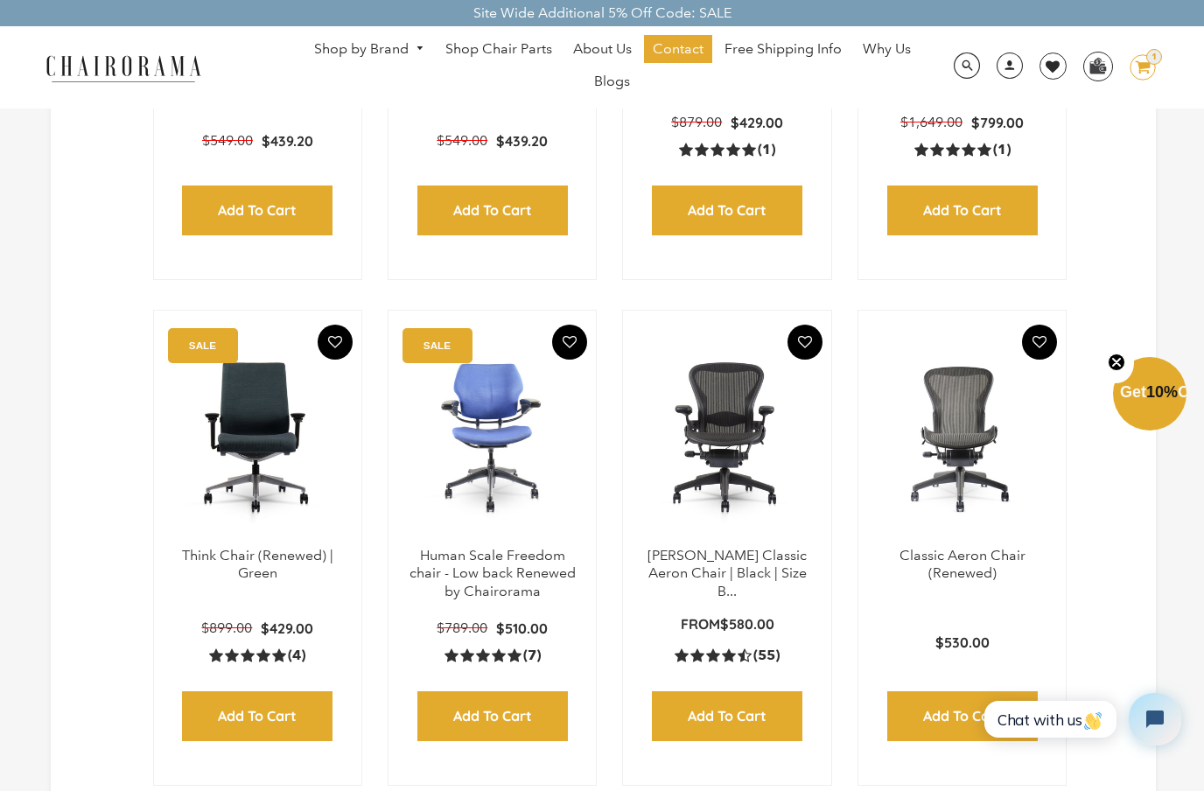
click at [740, 500] on img at bounding box center [726, 437] width 172 height 219
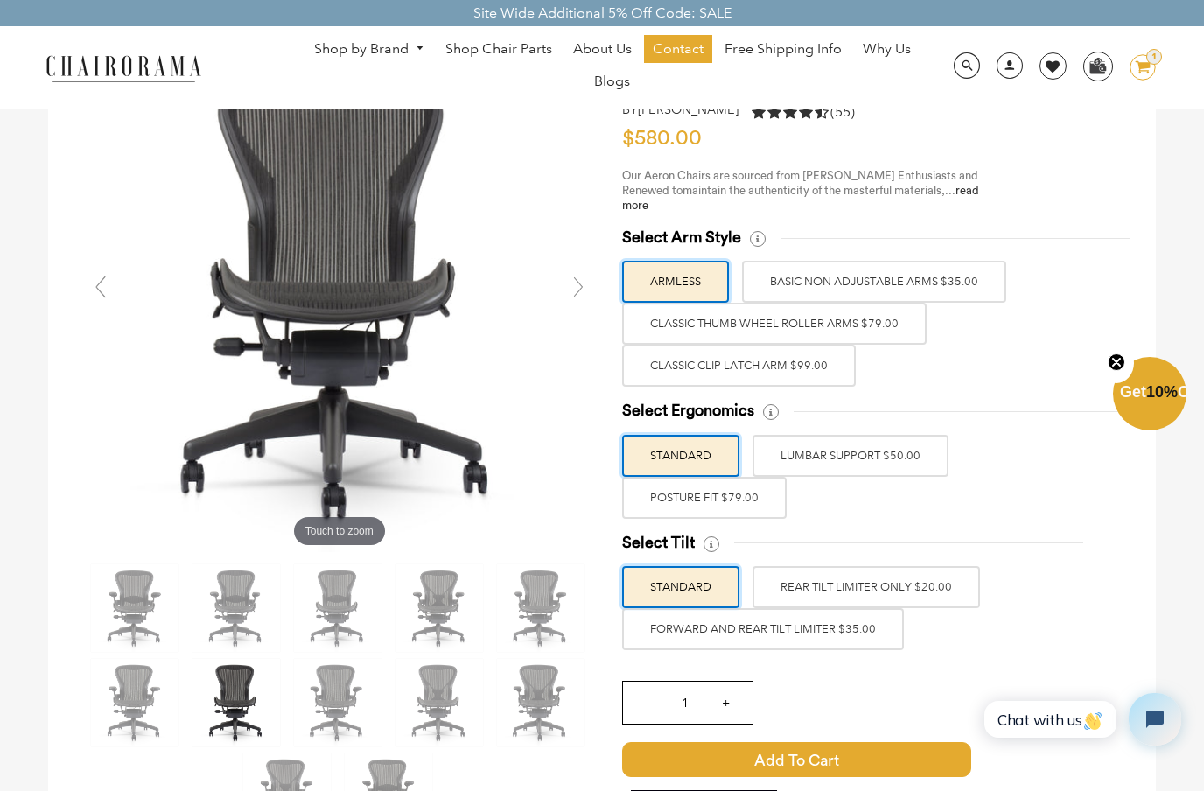
scroll to position [129, 0]
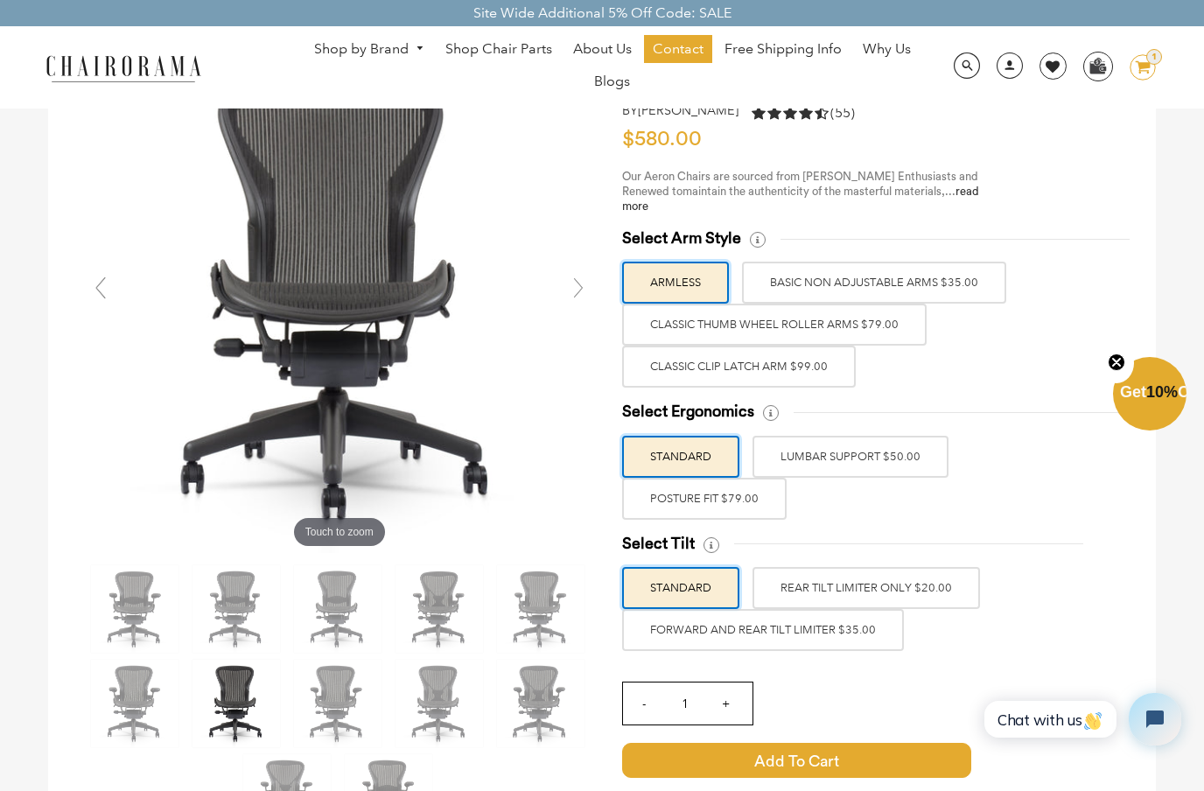
click at [910, 461] on label "LUMBAR SUPPORT $50.00" at bounding box center [850, 457] width 196 height 42
click at [0, 0] on input "LUMBAR SUPPORT $50.00" at bounding box center [0, 0] width 0 height 0
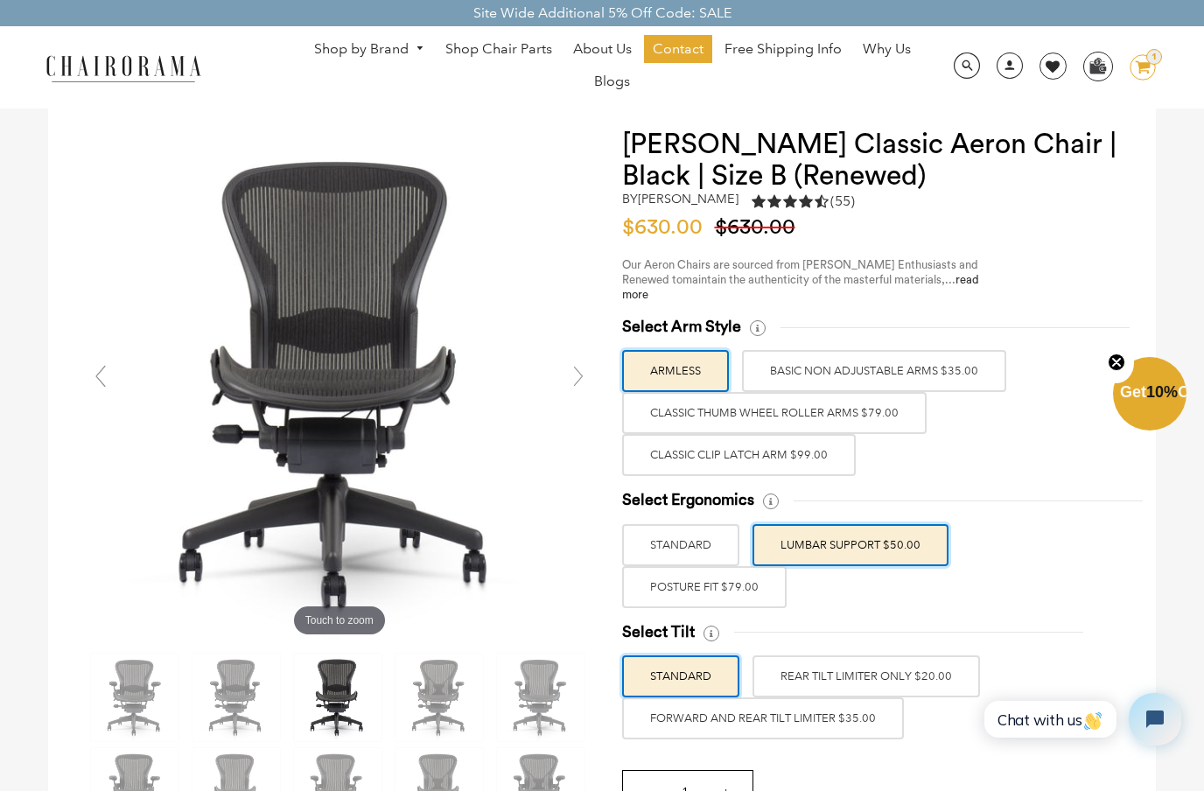
scroll to position [0, 0]
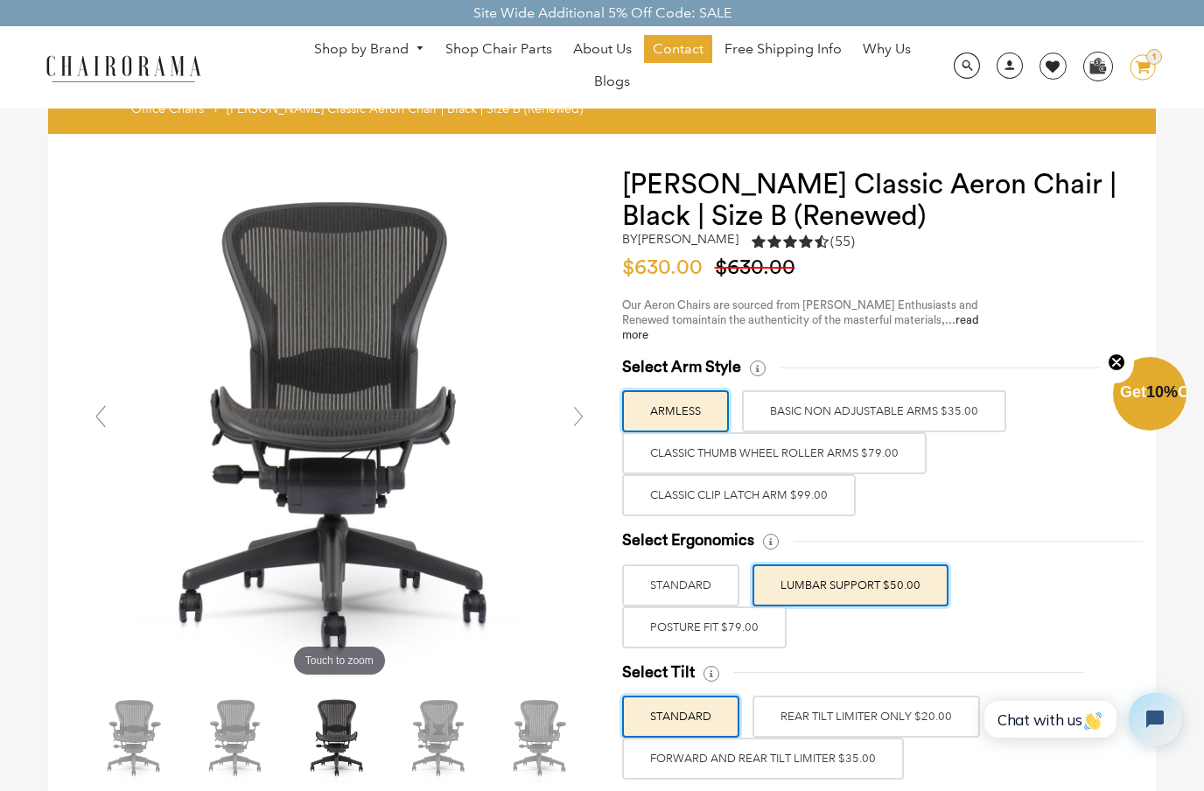
click at [125, 66] on img at bounding box center [123, 67] width 175 height 31
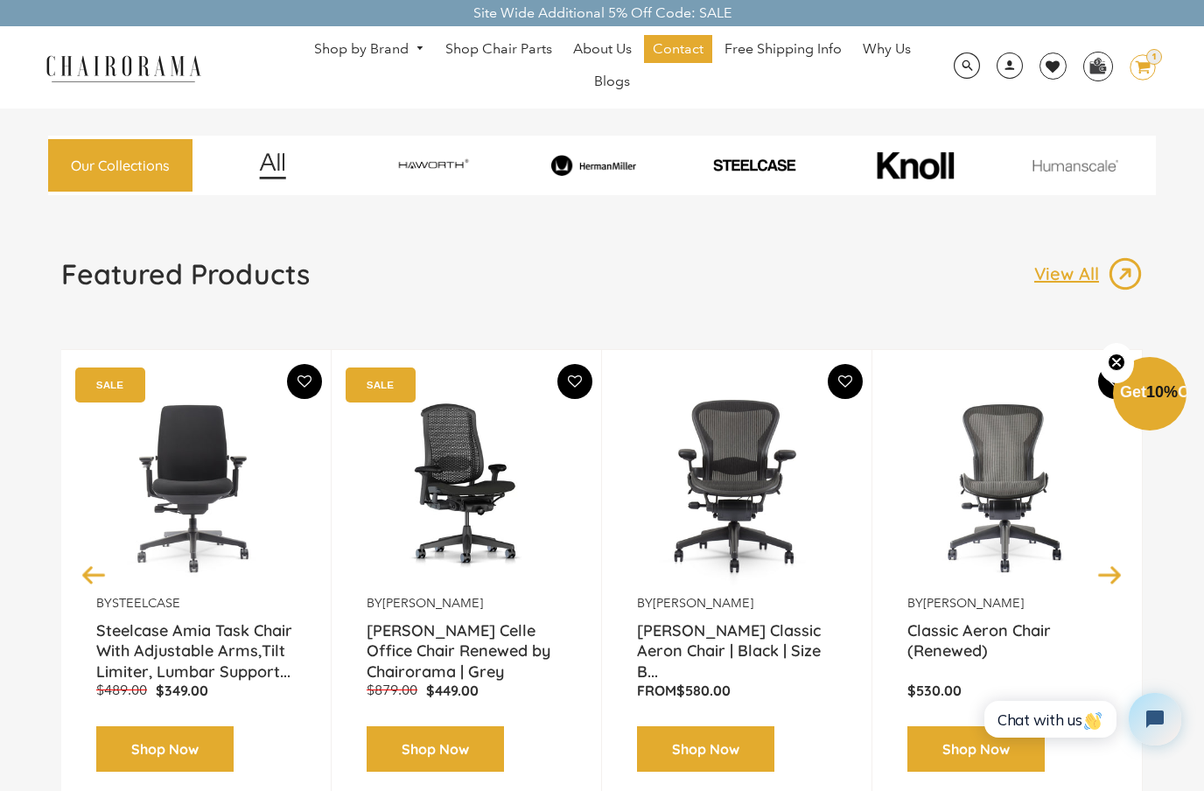
click at [1076, 170] on img at bounding box center [1074, 165] width 155 height 13
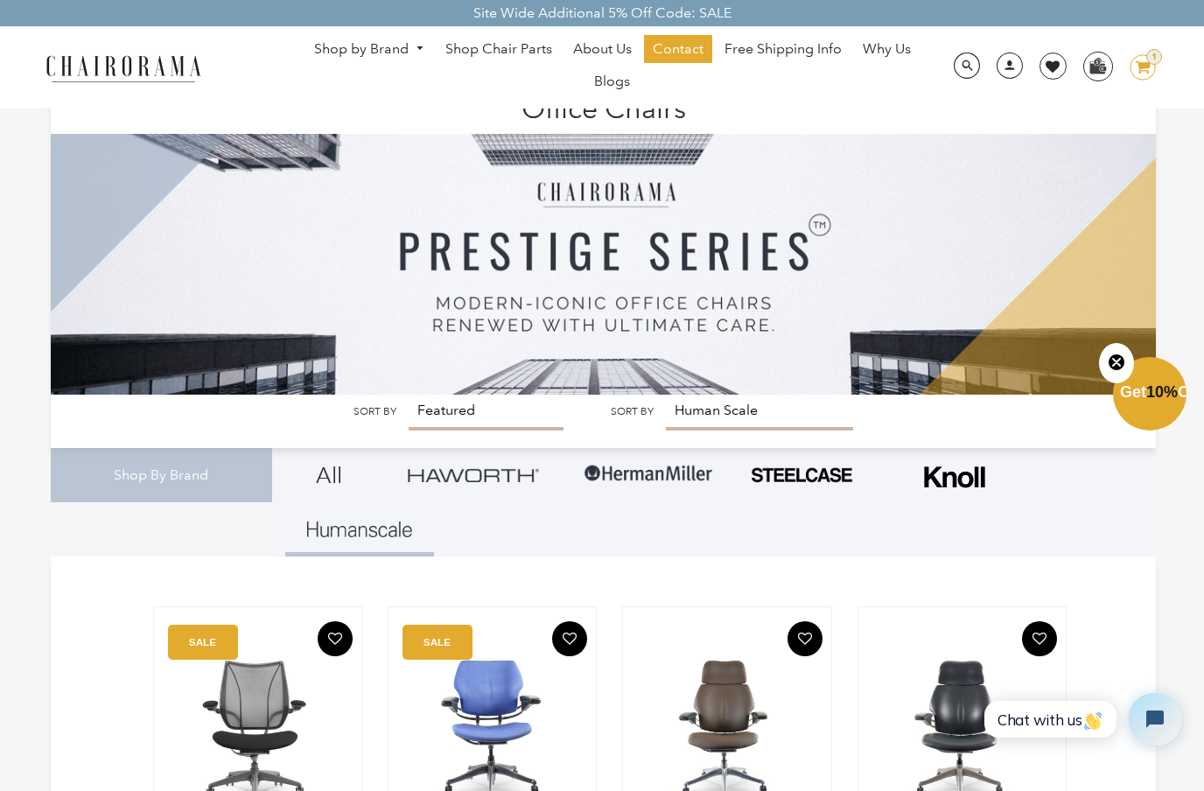
click at [877, 59] on link "Why Us" at bounding box center [887, 49] width 66 height 28
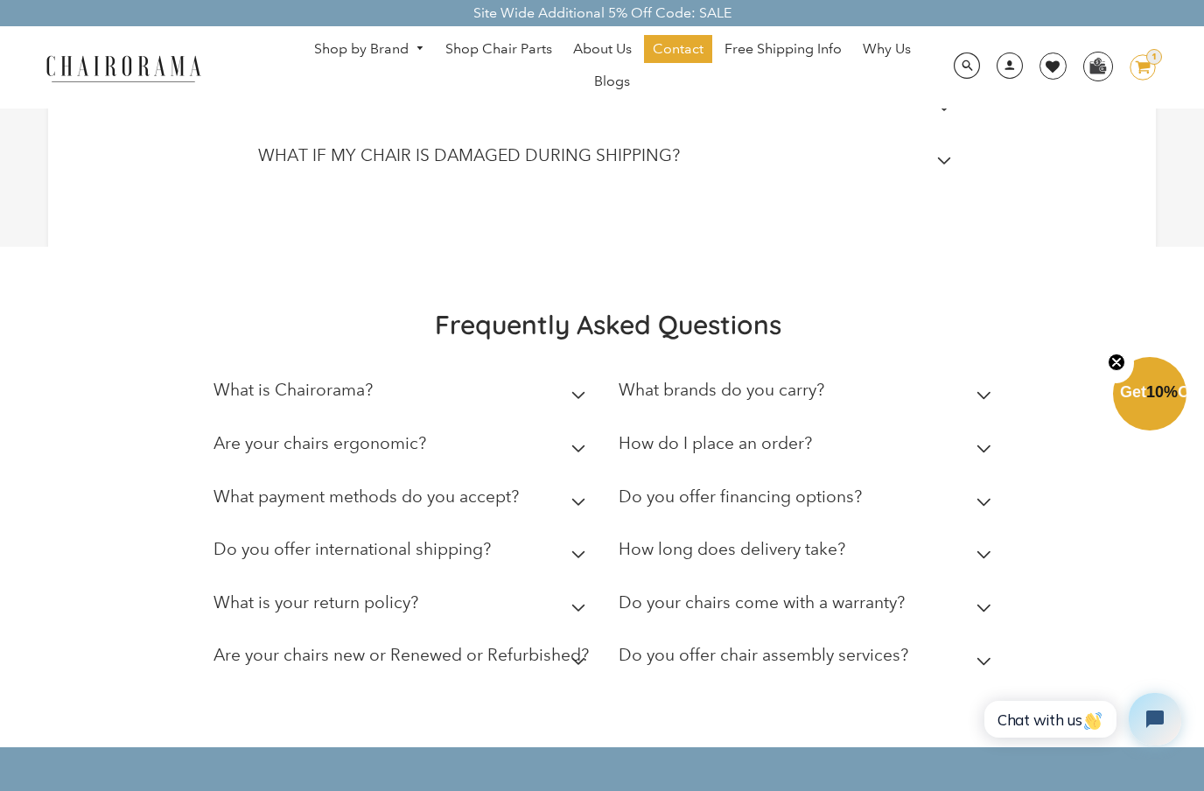
scroll to position [969, 0]
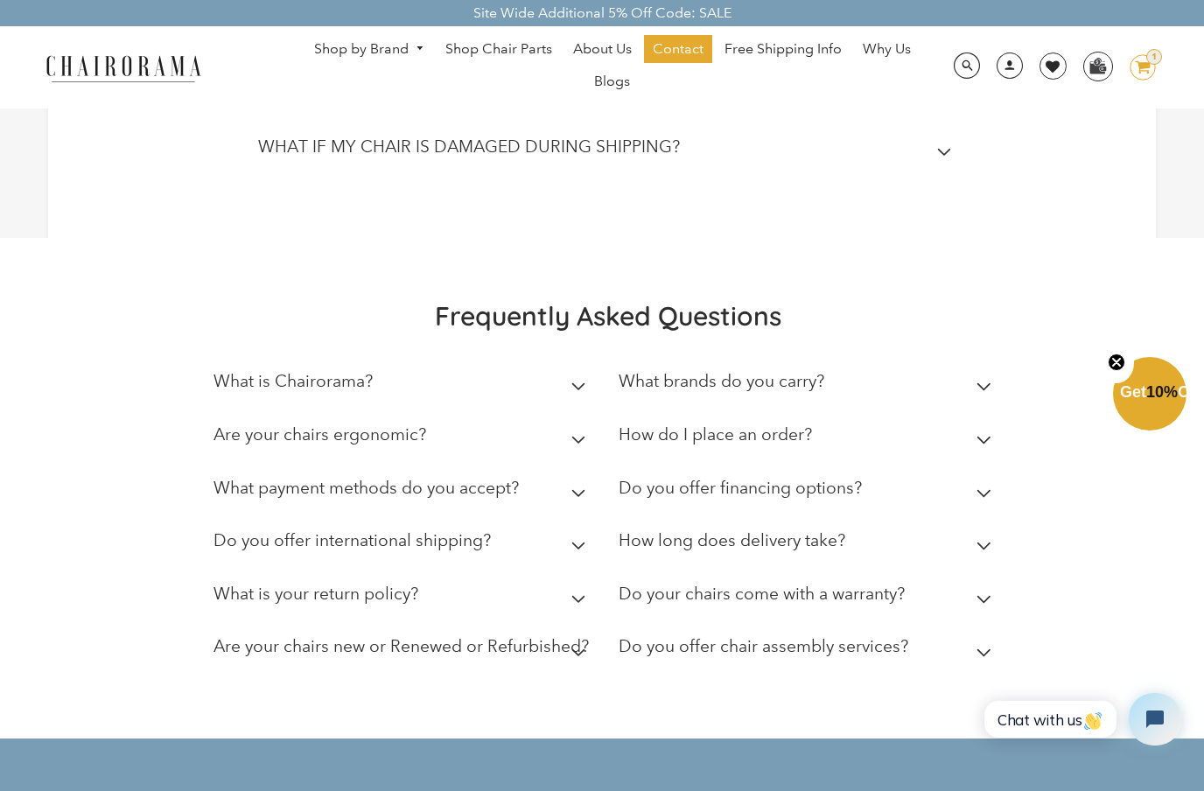
click at [545, 655] on div "Are your chairs new or Renewed or Refurbished?" at bounding box center [400, 650] width 375 height 29
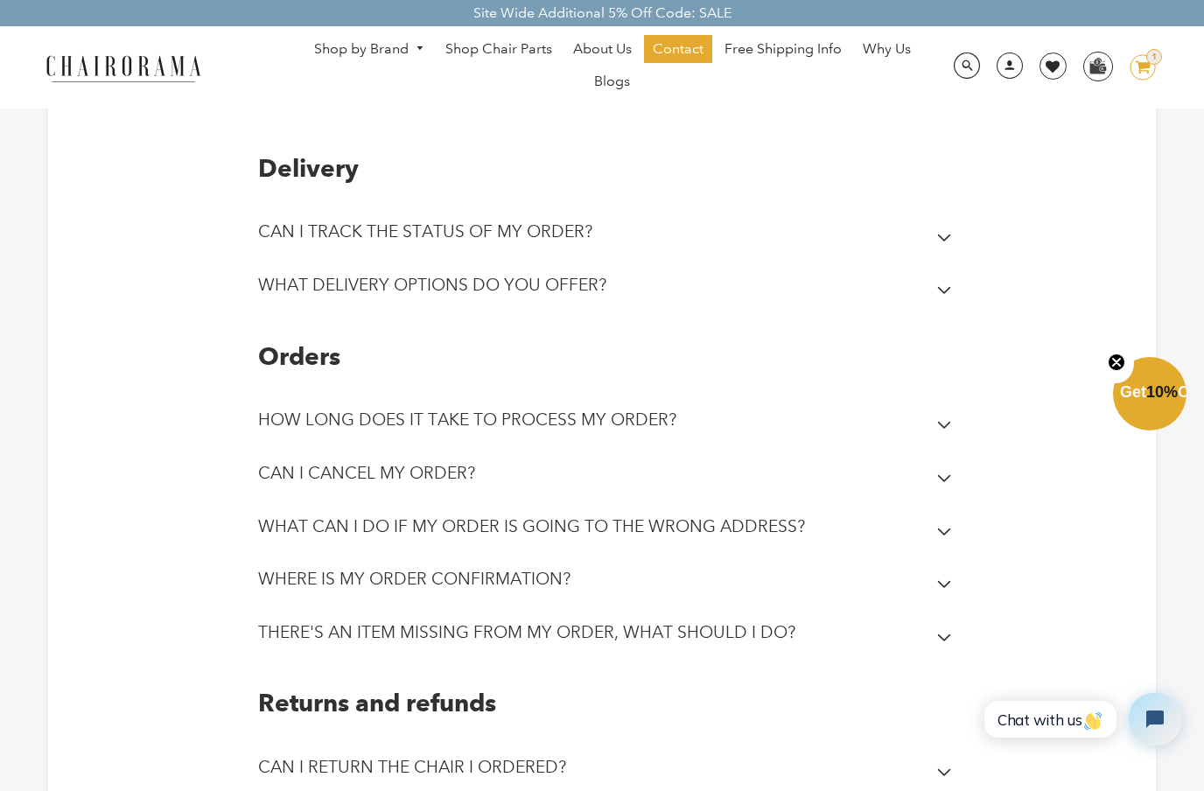
scroll to position [0, 0]
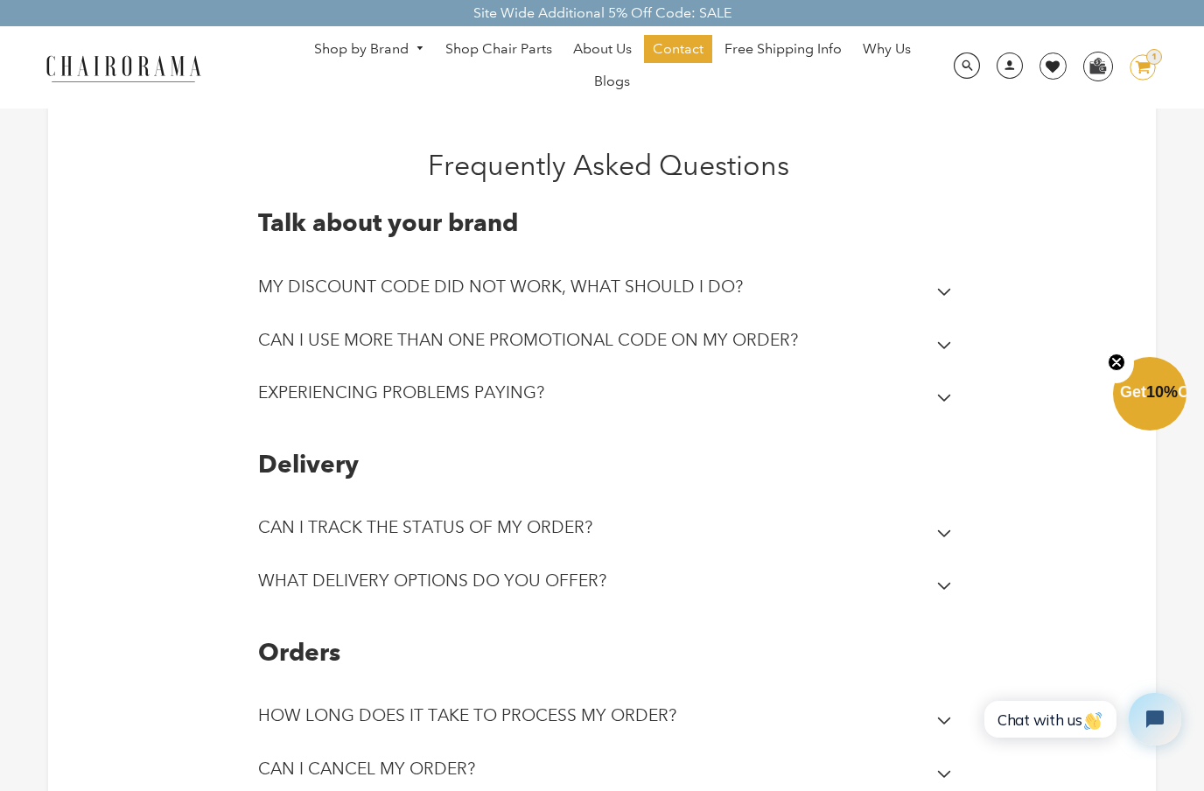
click at [392, 55] on link "Shop by Brand" at bounding box center [369, 49] width 128 height 27
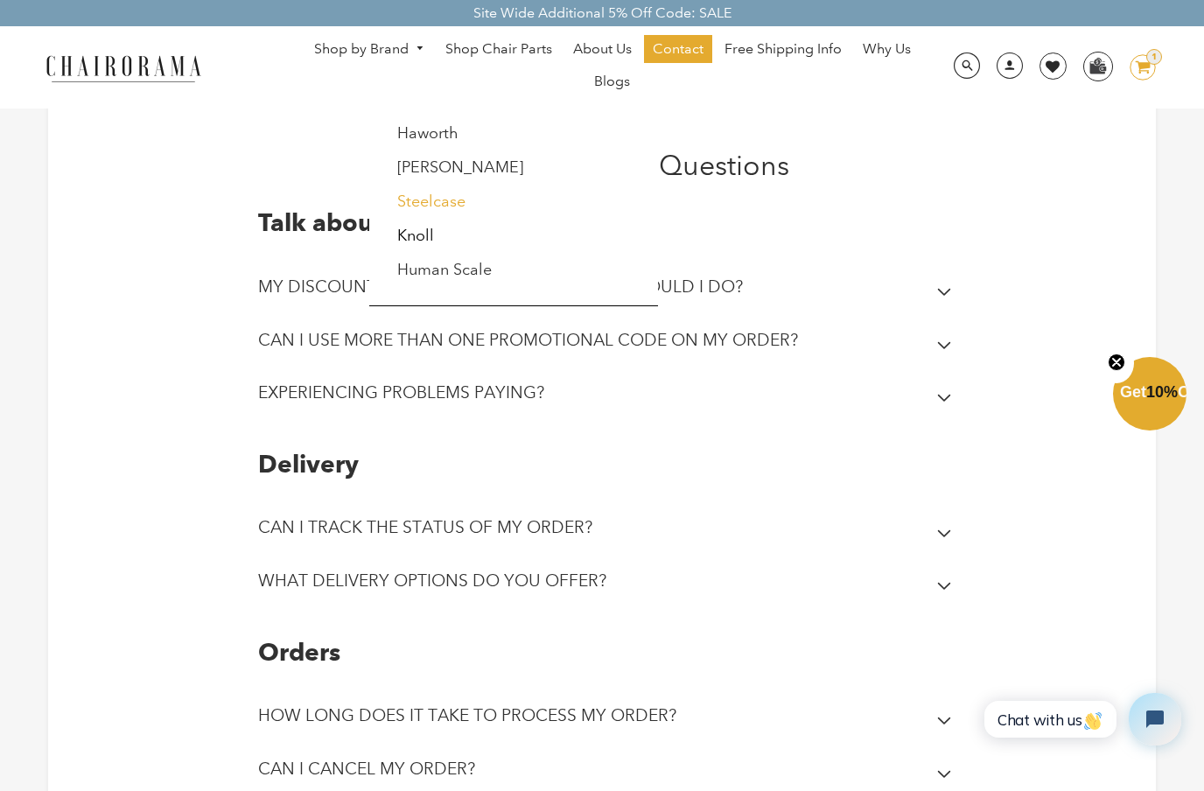
click at [464, 192] on link "Steelcase" at bounding box center [431, 201] width 68 height 19
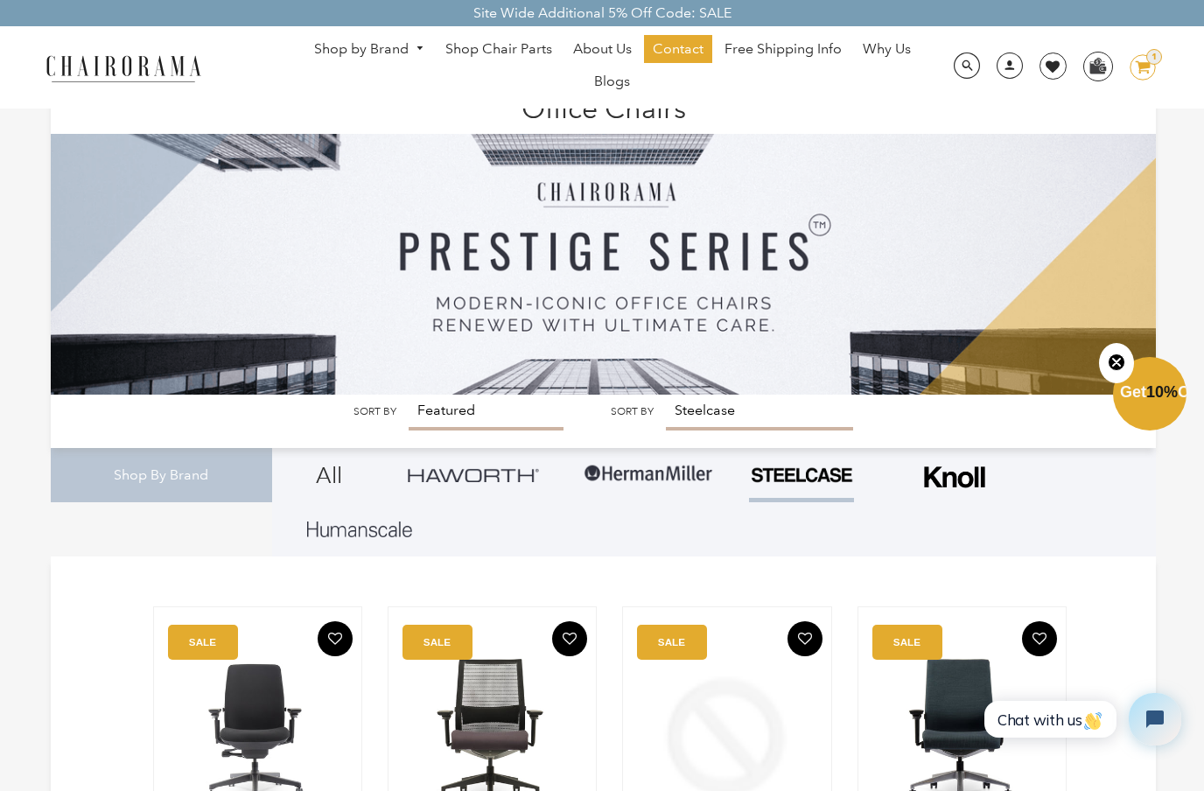
click at [360, 411] on label "Sort by" at bounding box center [374, 411] width 43 height 13
click at [409, 411] on select "Featured Best Selling Alphabetically, A-Z Alphabetically, Z-A Price, low to hig…" at bounding box center [486, 413] width 155 height 36
select select "best-selling"
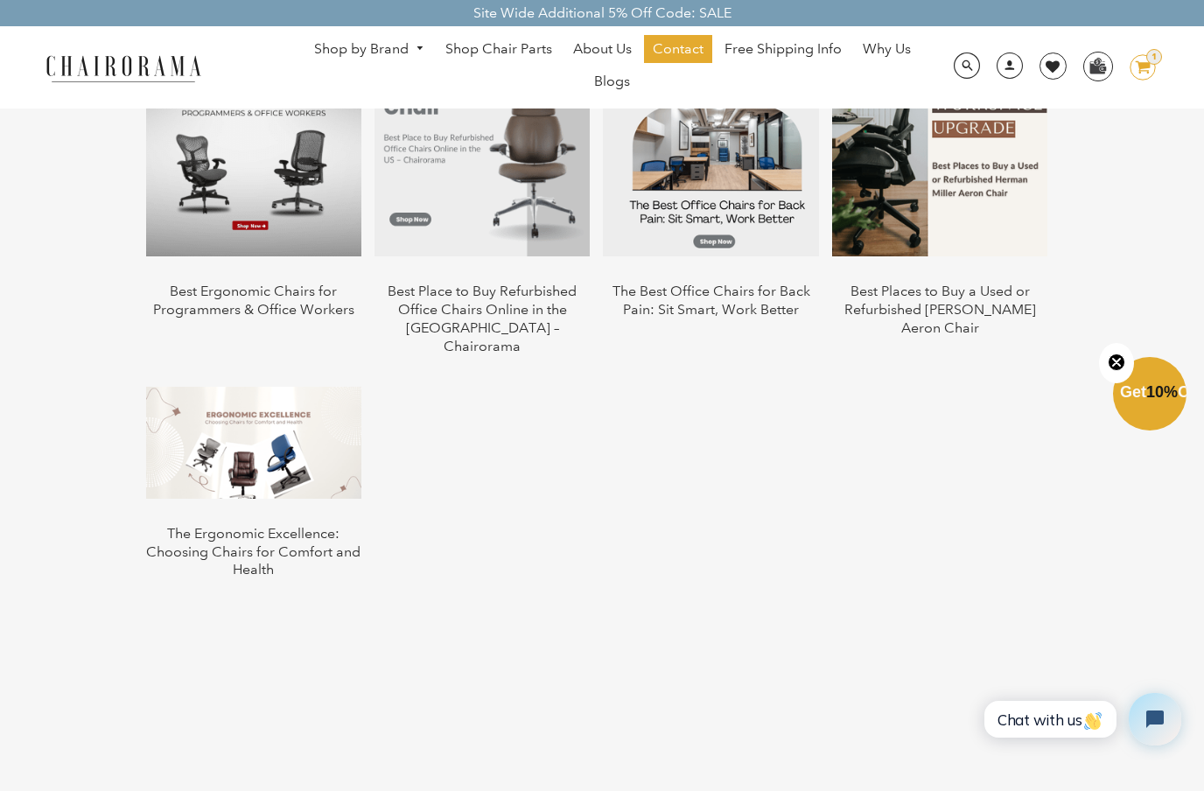
scroll to position [1729, 0]
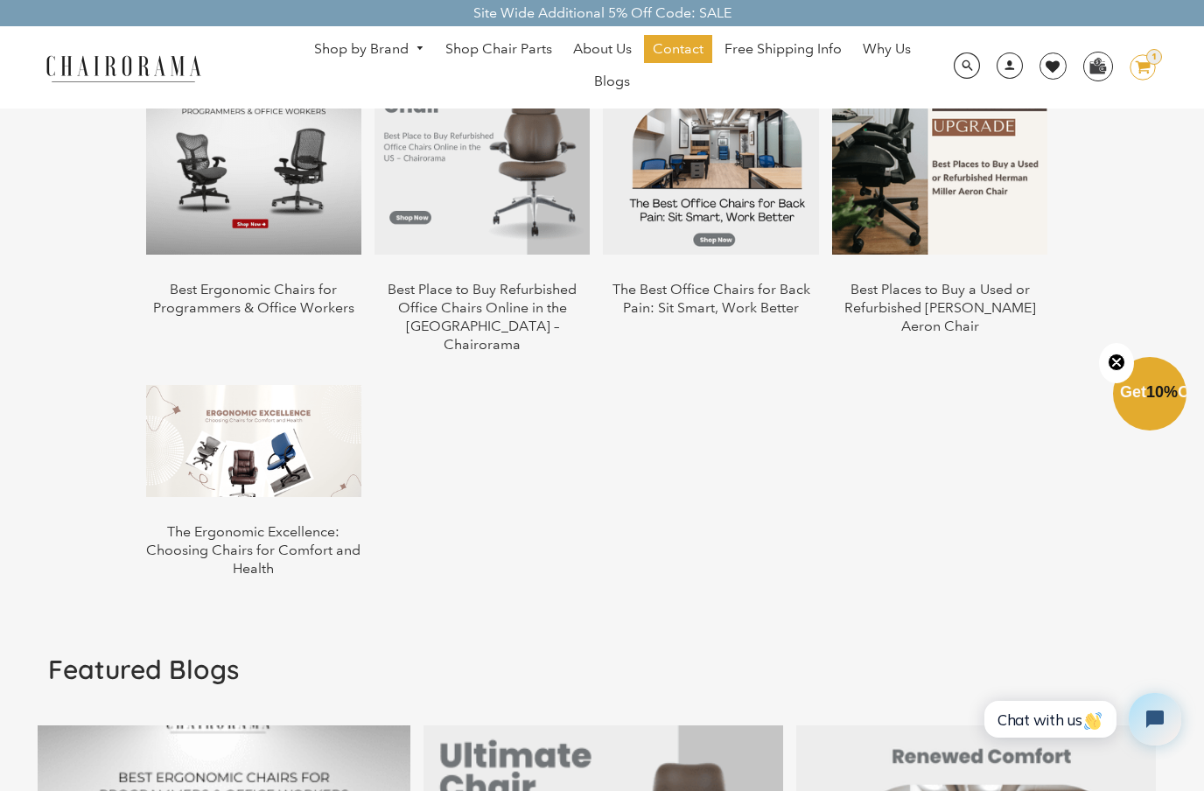
click at [242, 469] on img at bounding box center [253, 441] width 215 height 113
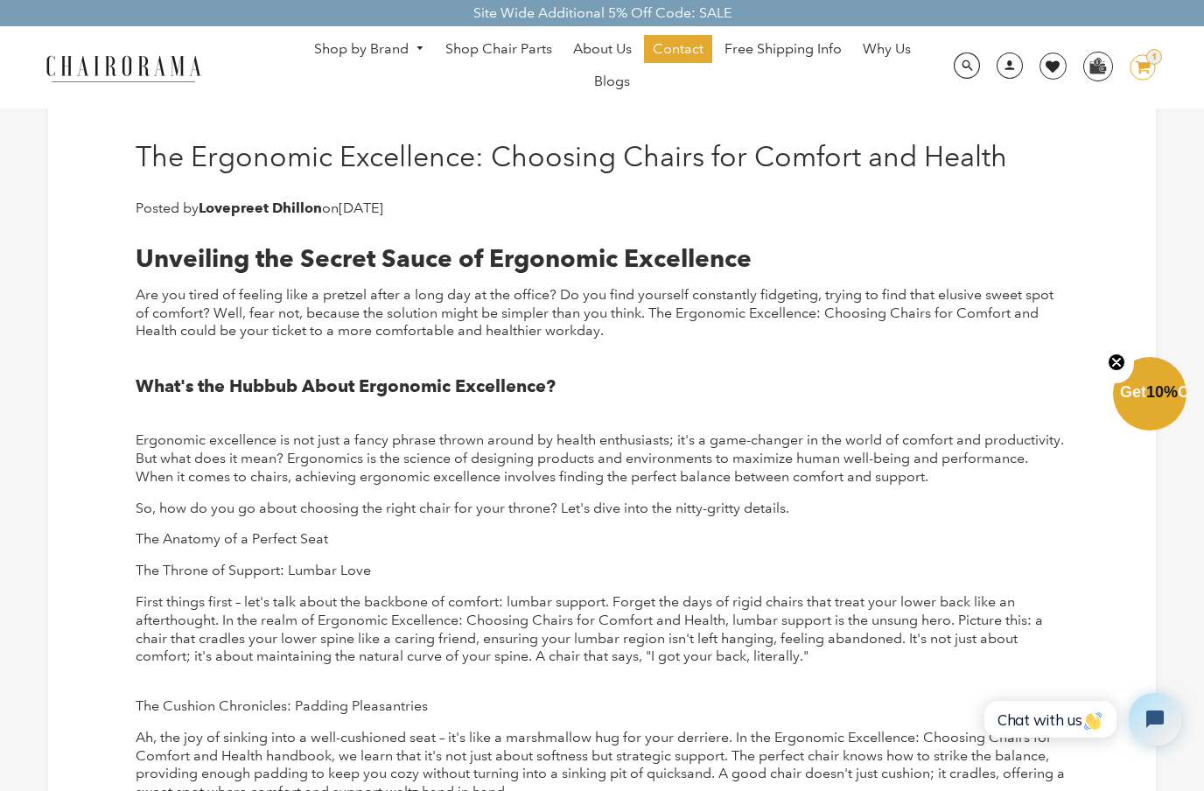
click at [140, 66] on img at bounding box center [123, 67] width 175 height 31
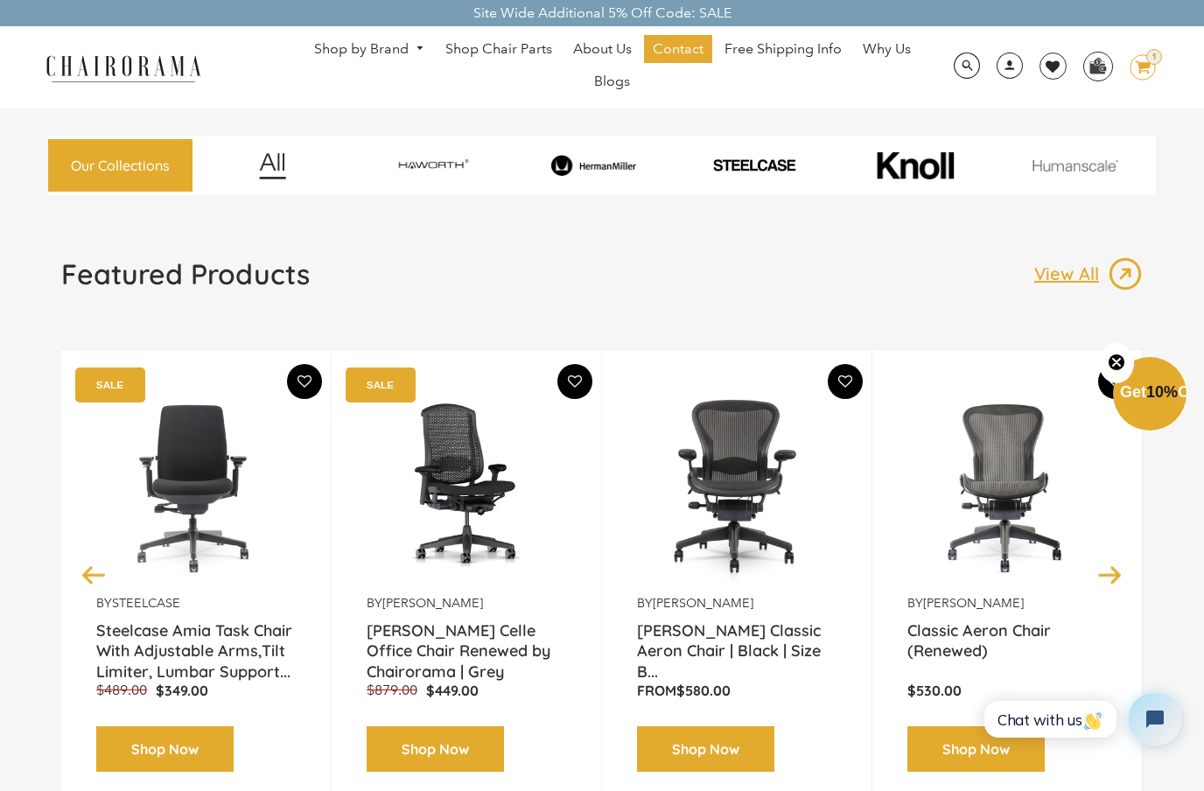
click at [1059, 269] on p "View All" at bounding box center [1070, 273] width 73 height 23
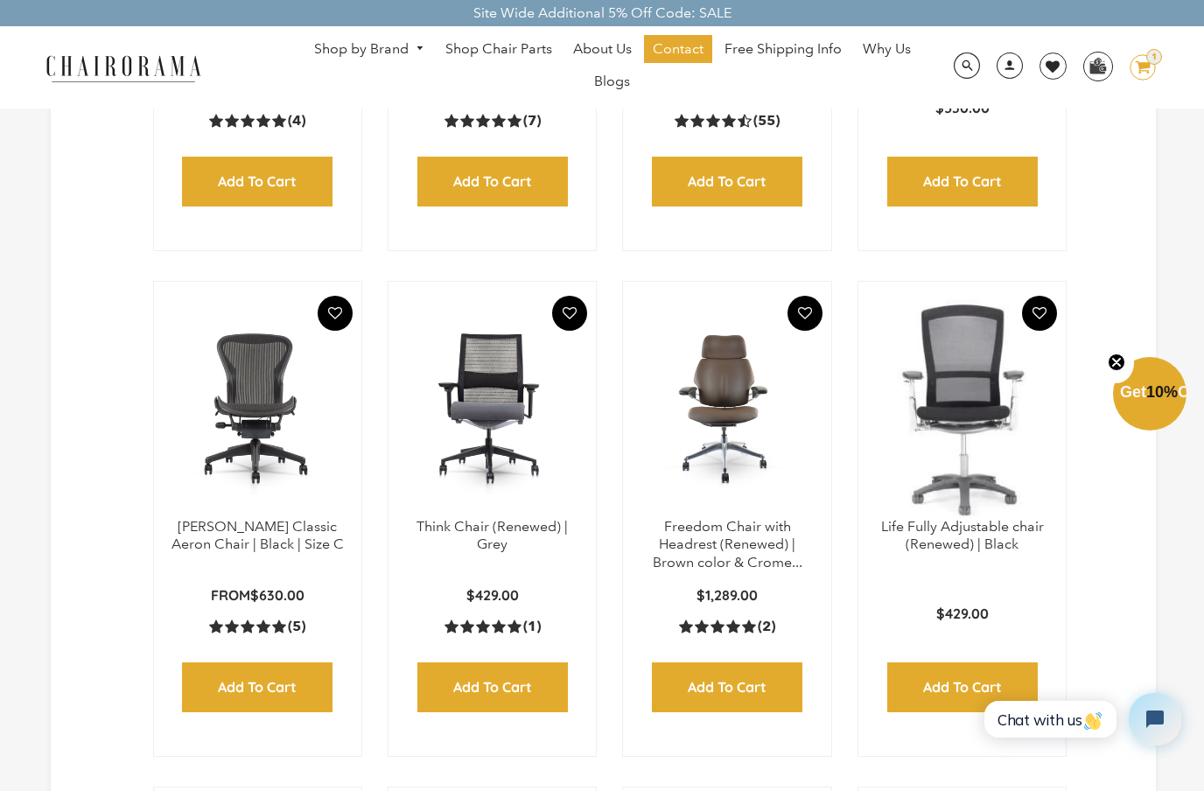
scroll to position [2349, 0]
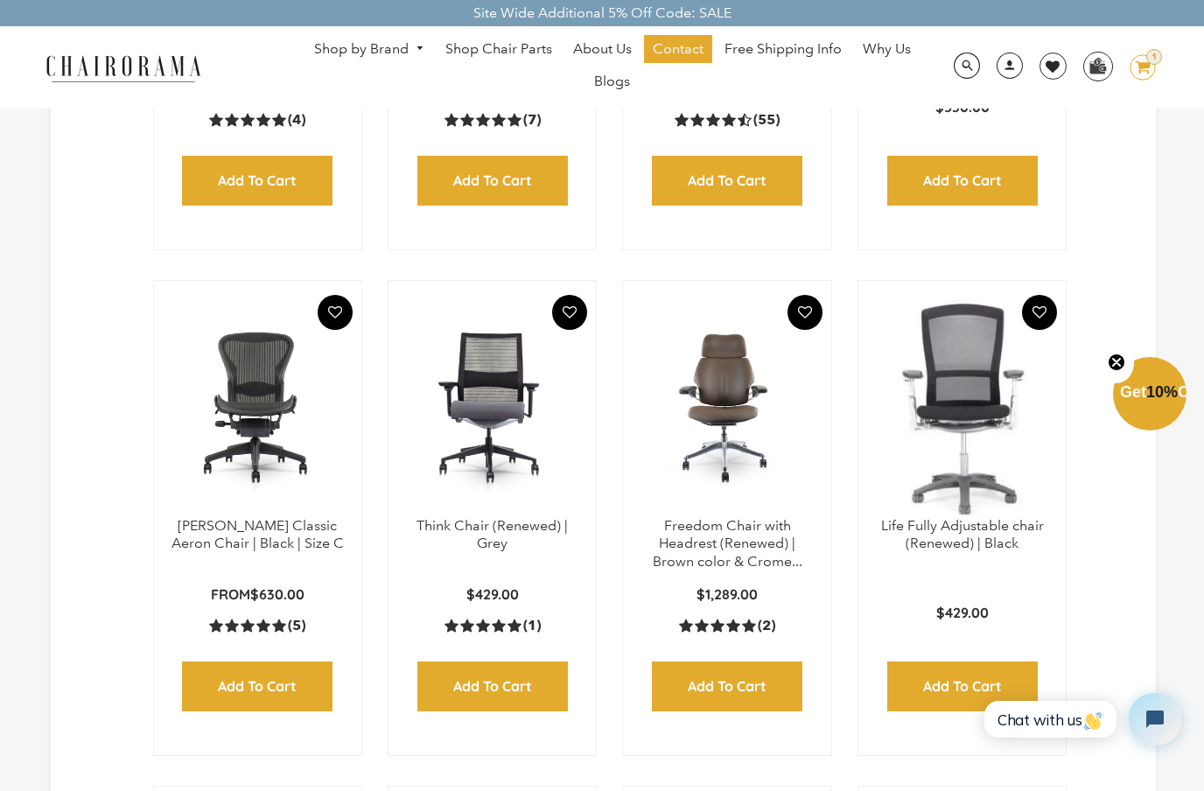
click at [254, 511] on img at bounding box center [257, 407] width 172 height 219
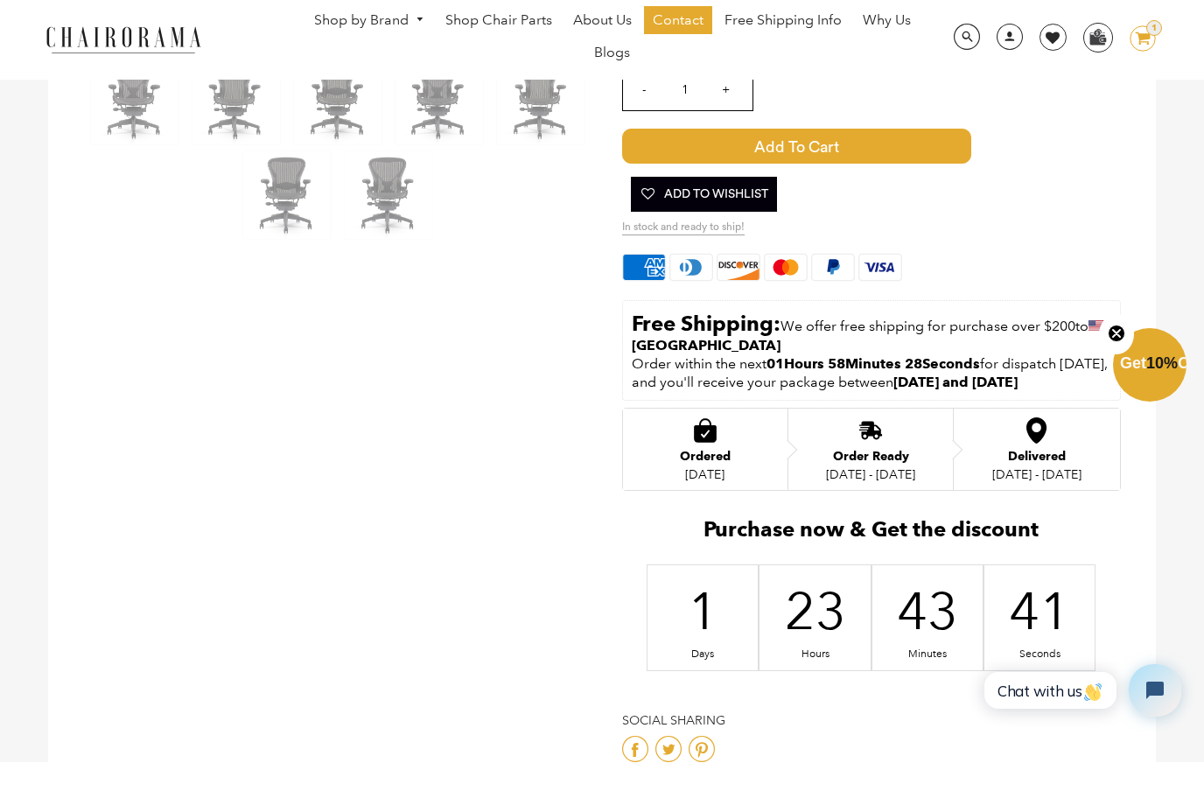
scroll to position [731, 0]
